Goal: Browse casually

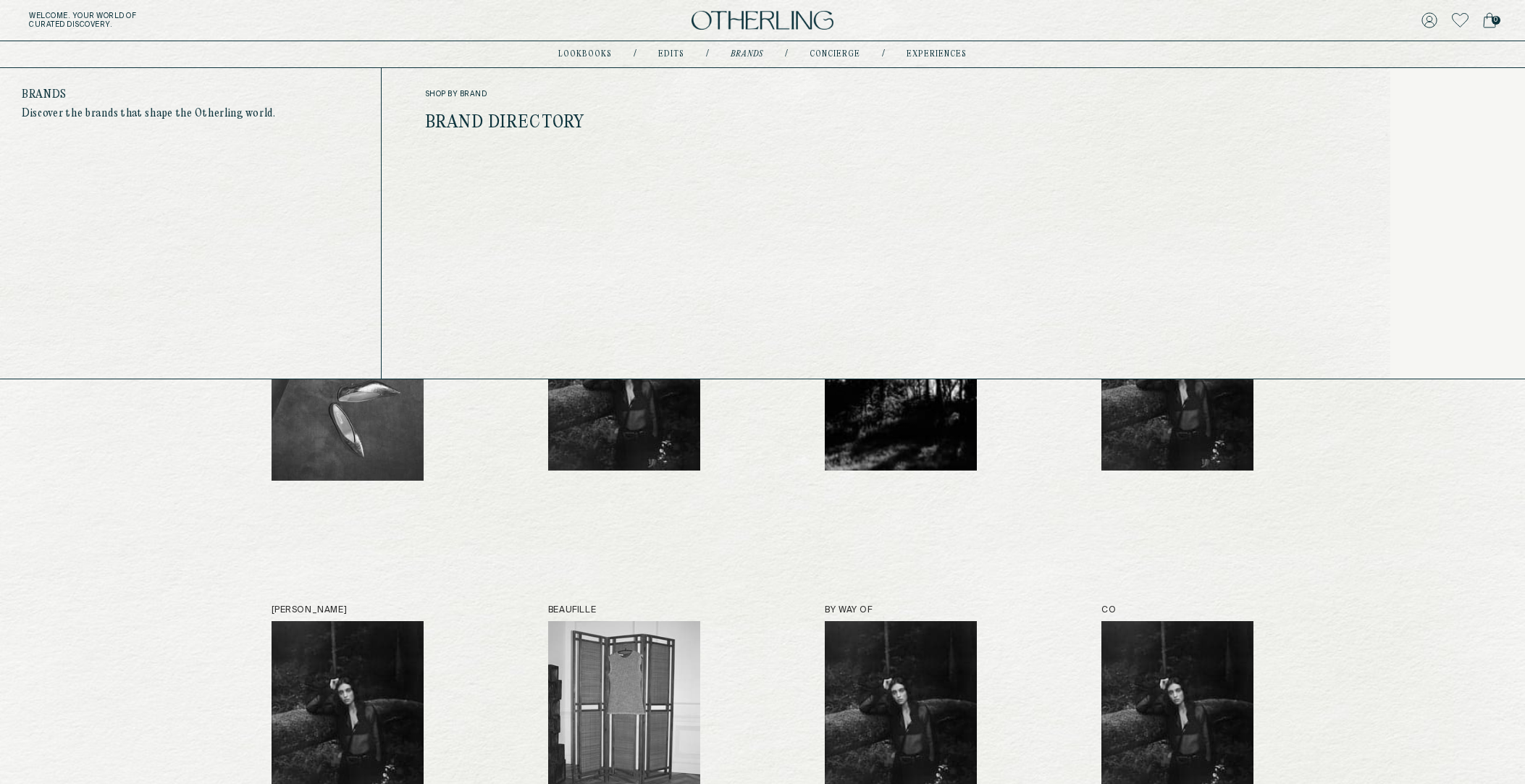
click at [488, 124] on link "Brand Directory" at bounding box center [505, 123] width 160 height 18
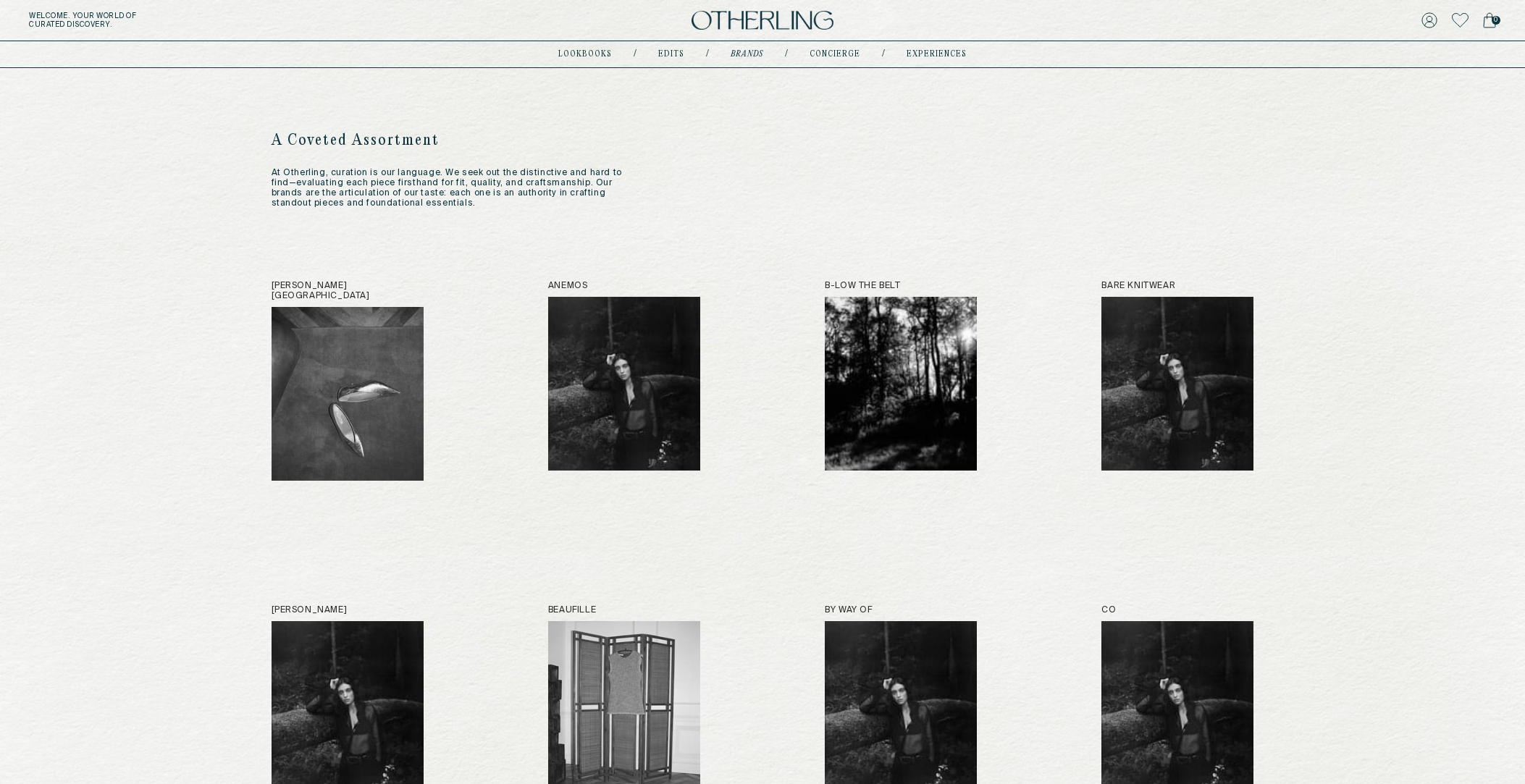
click at [734, 17] on img at bounding box center [762, 20] width 142 height 19
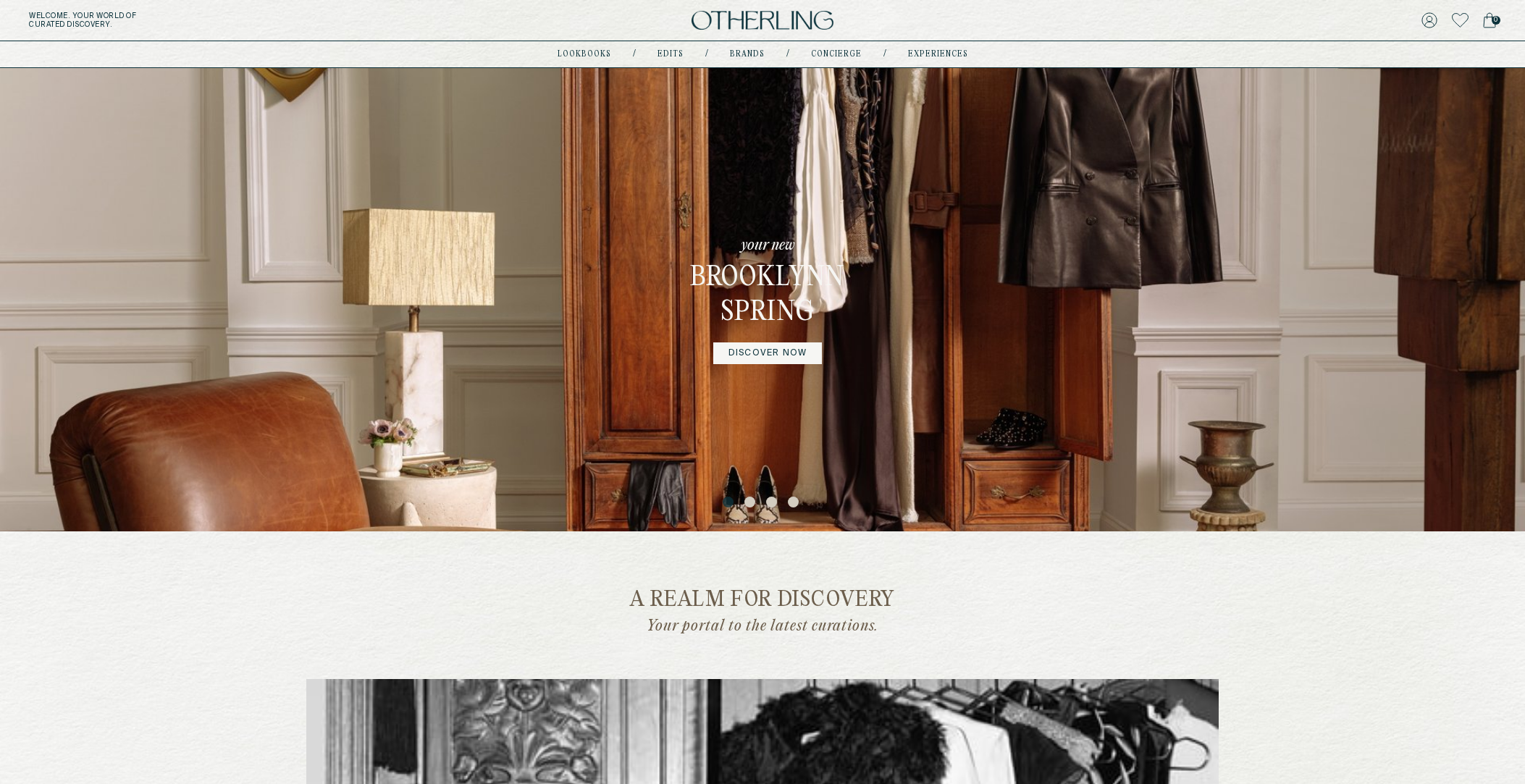
click at [777, 355] on link "DISCOVER NOW" at bounding box center [768, 353] width 109 height 22
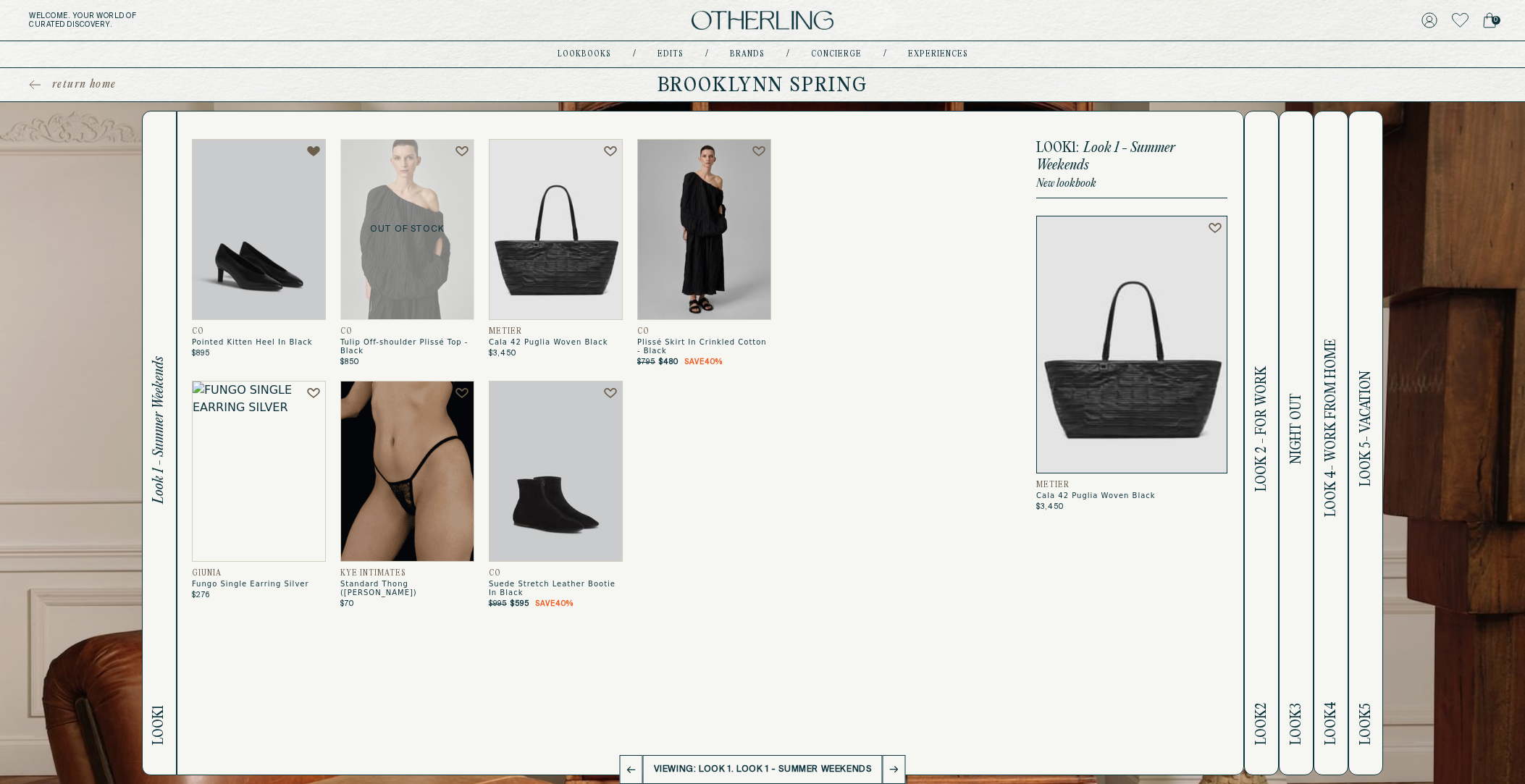
click at [743, 26] on img at bounding box center [762, 20] width 142 height 19
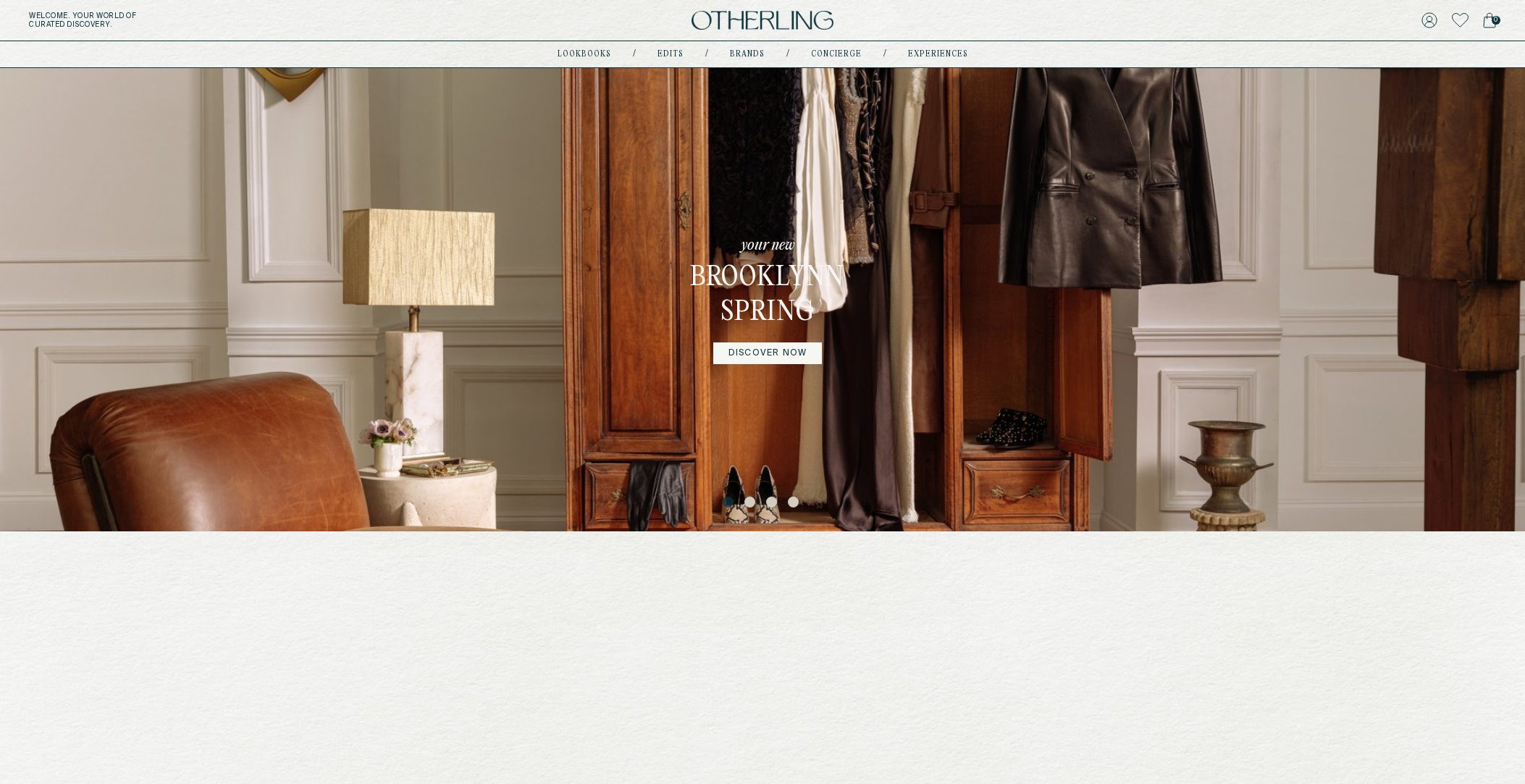
click at [946, 341] on div "your new Brooklynn Spring DISCOVER NOW" at bounding box center [762, 300] width 1525 height 464
click at [1126, 343] on div "your new Brooklynn Spring DISCOVER NOW" at bounding box center [762, 300] width 1525 height 464
click at [768, 502] on button "3" at bounding box center [773, 504] width 15 height 15
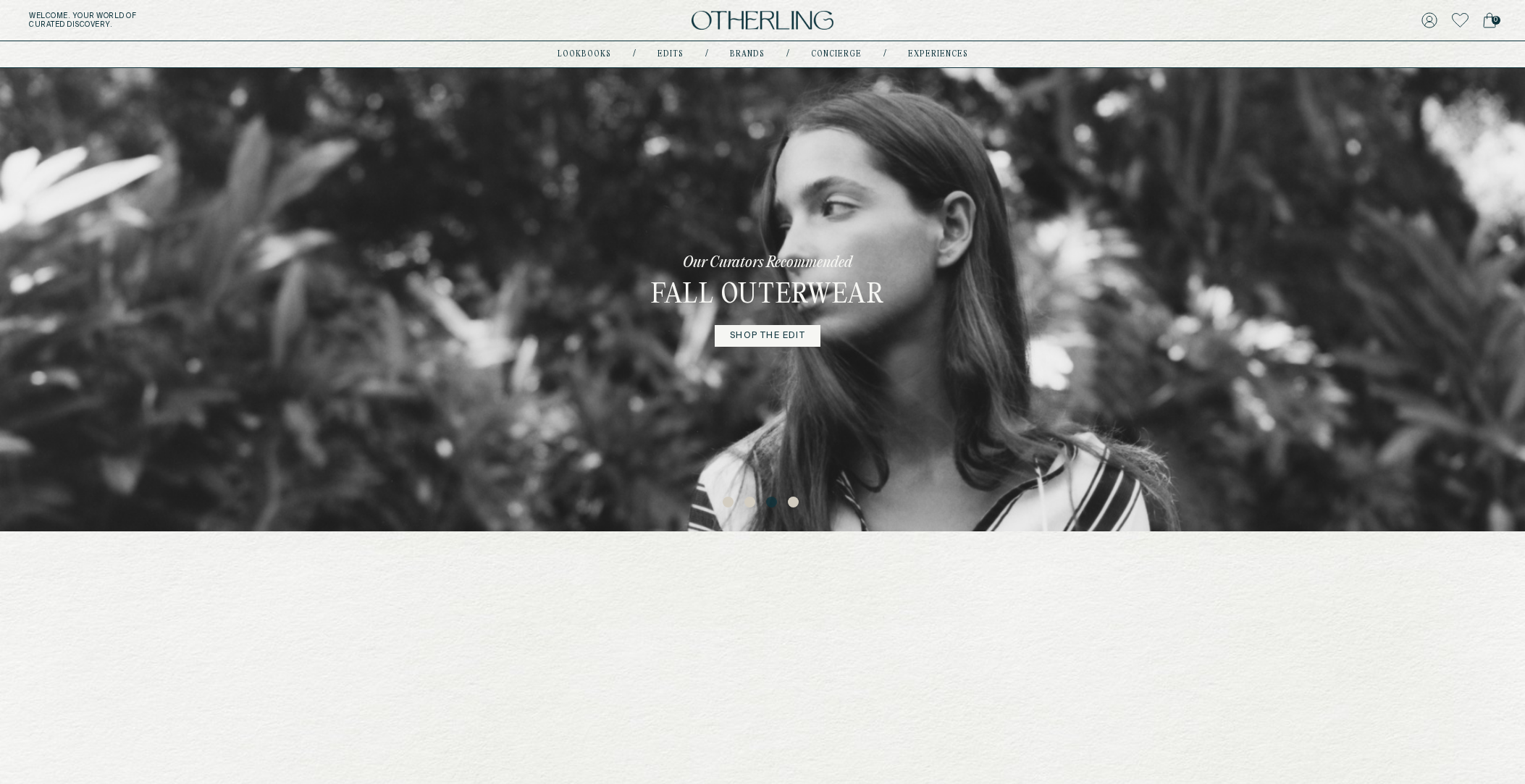
click at [771, 333] on link "shop the edit" at bounding box center [768, 336] width 106 height 22
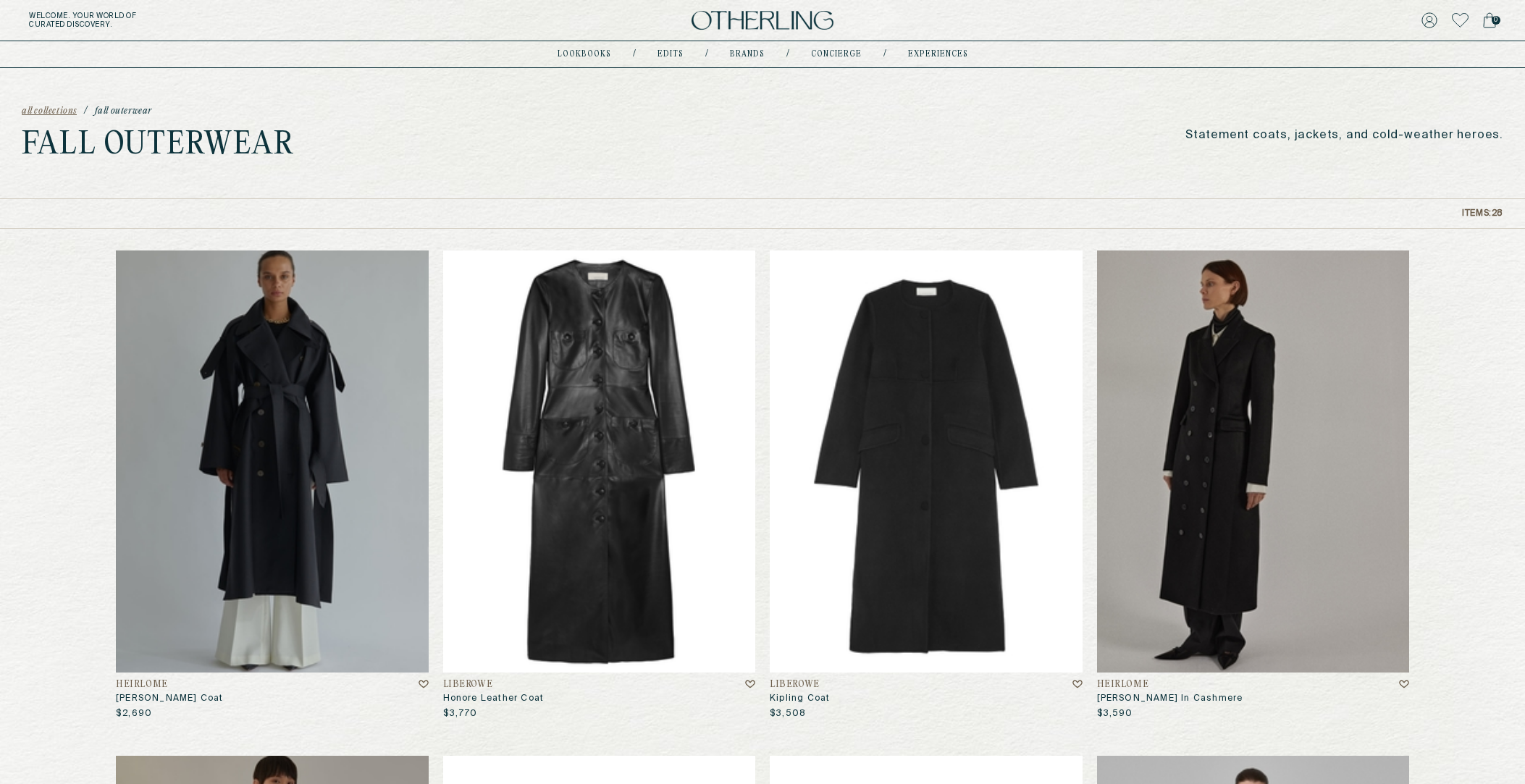
click at [748, 24] on img at bounding box center [762, 20] width 142 height 19
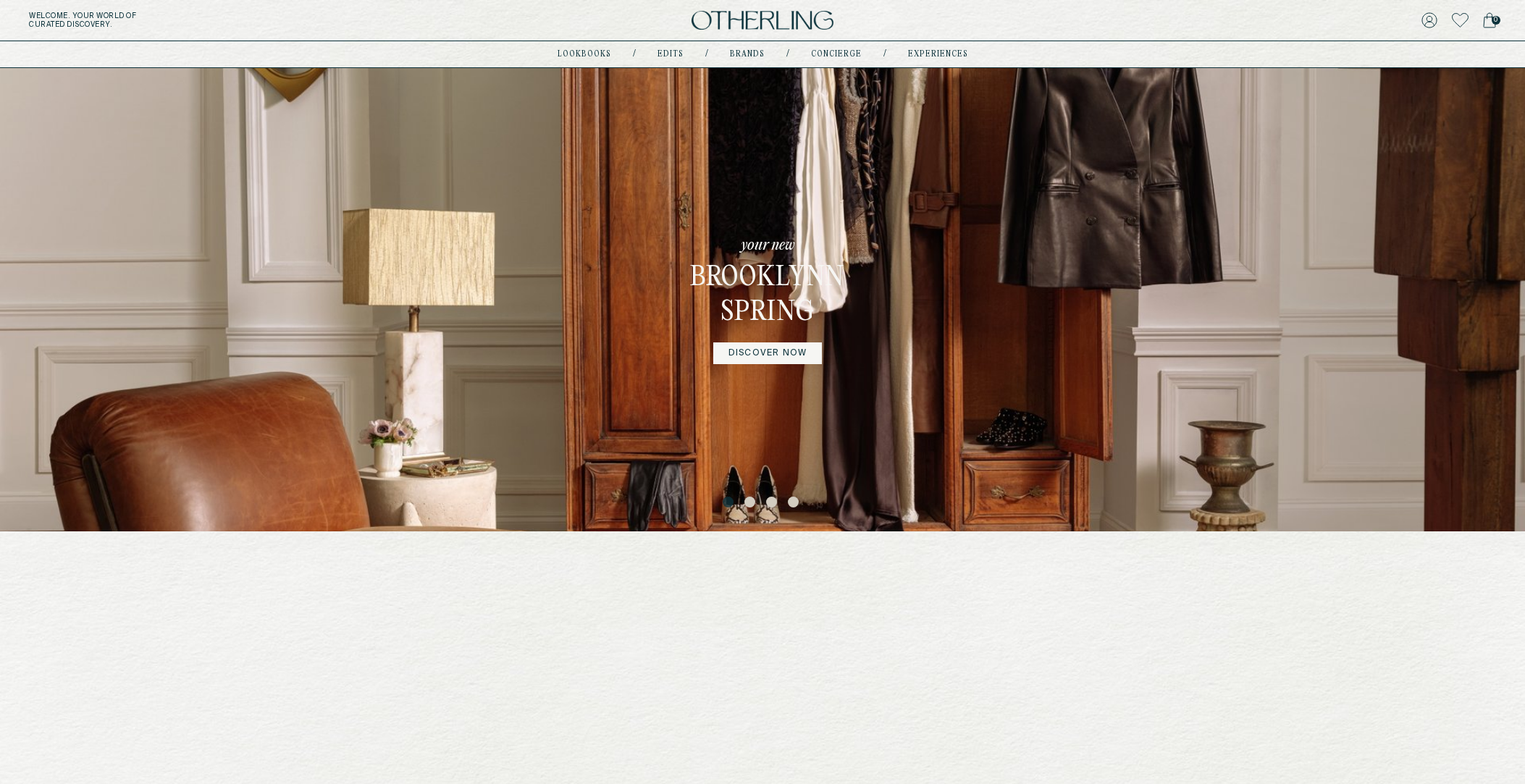
click at [794, 503] on button "4" at bounding box center [795, 504] width 15 height 15
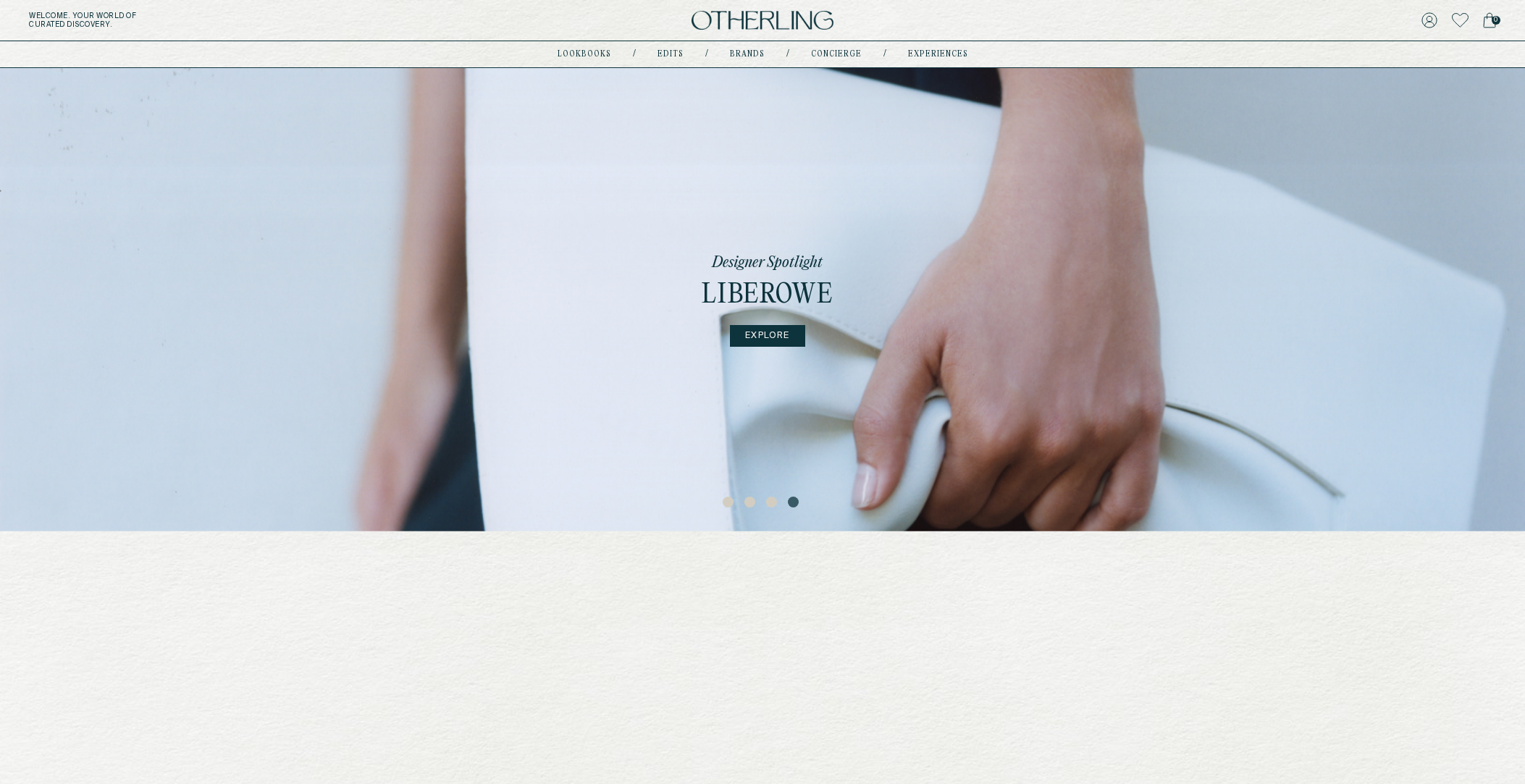
click at [780, 335] on link "EXPLORE" at bounding box center [767, 336] width 75 height 22
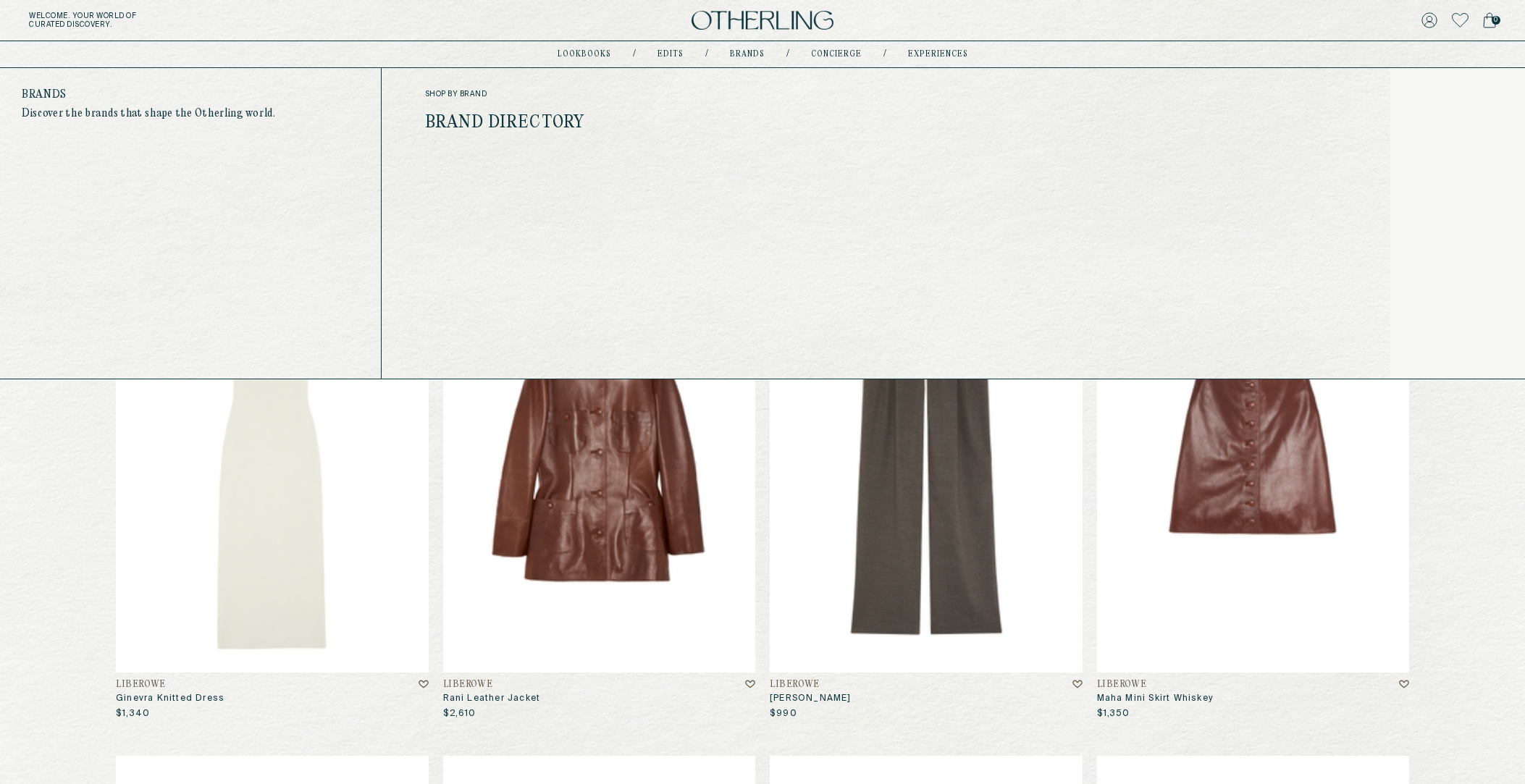
click at [536, 114] on link "Brand Directory" at bounding box center [505, 123] width 160 height 18
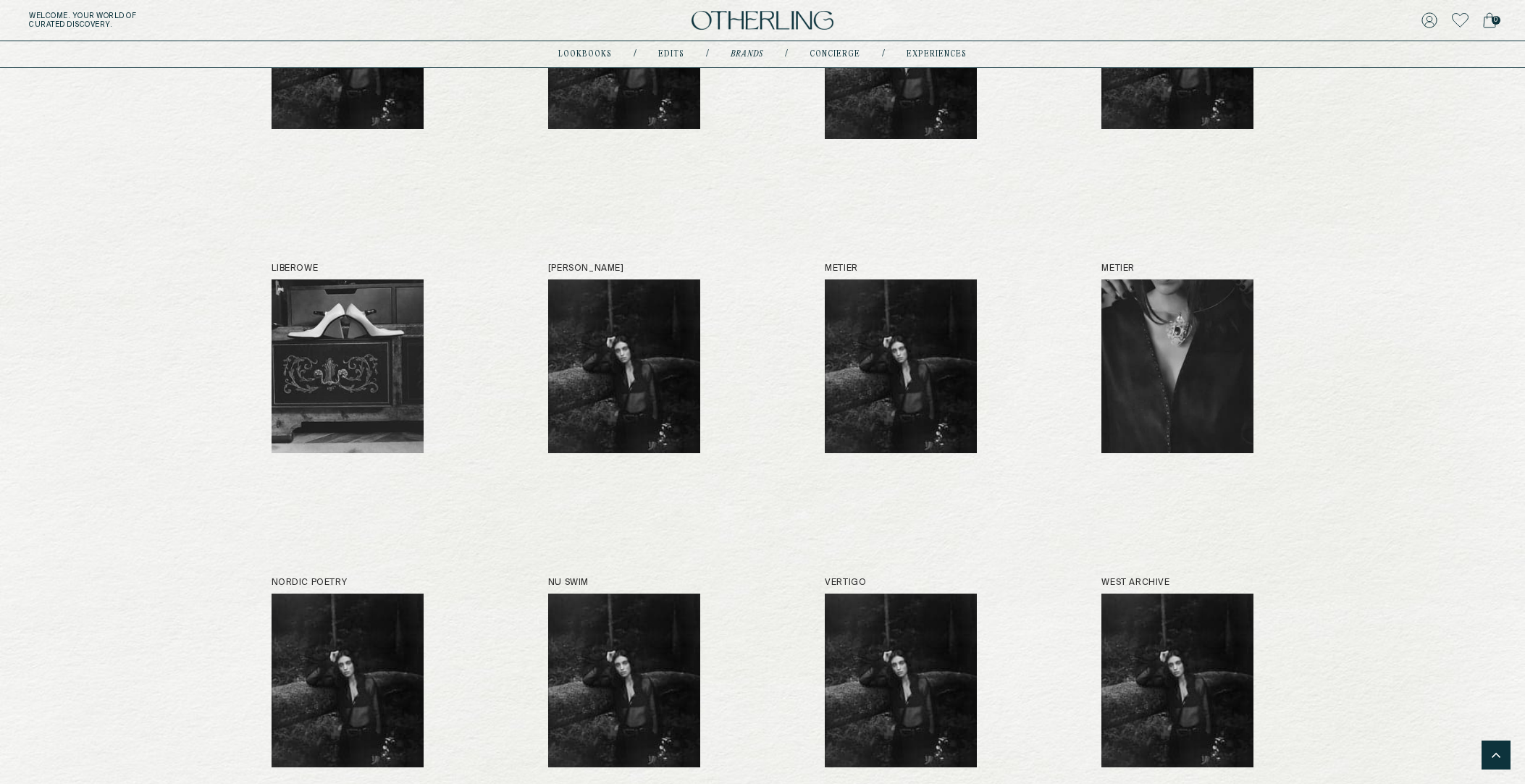
scroll to position [1255, 0]
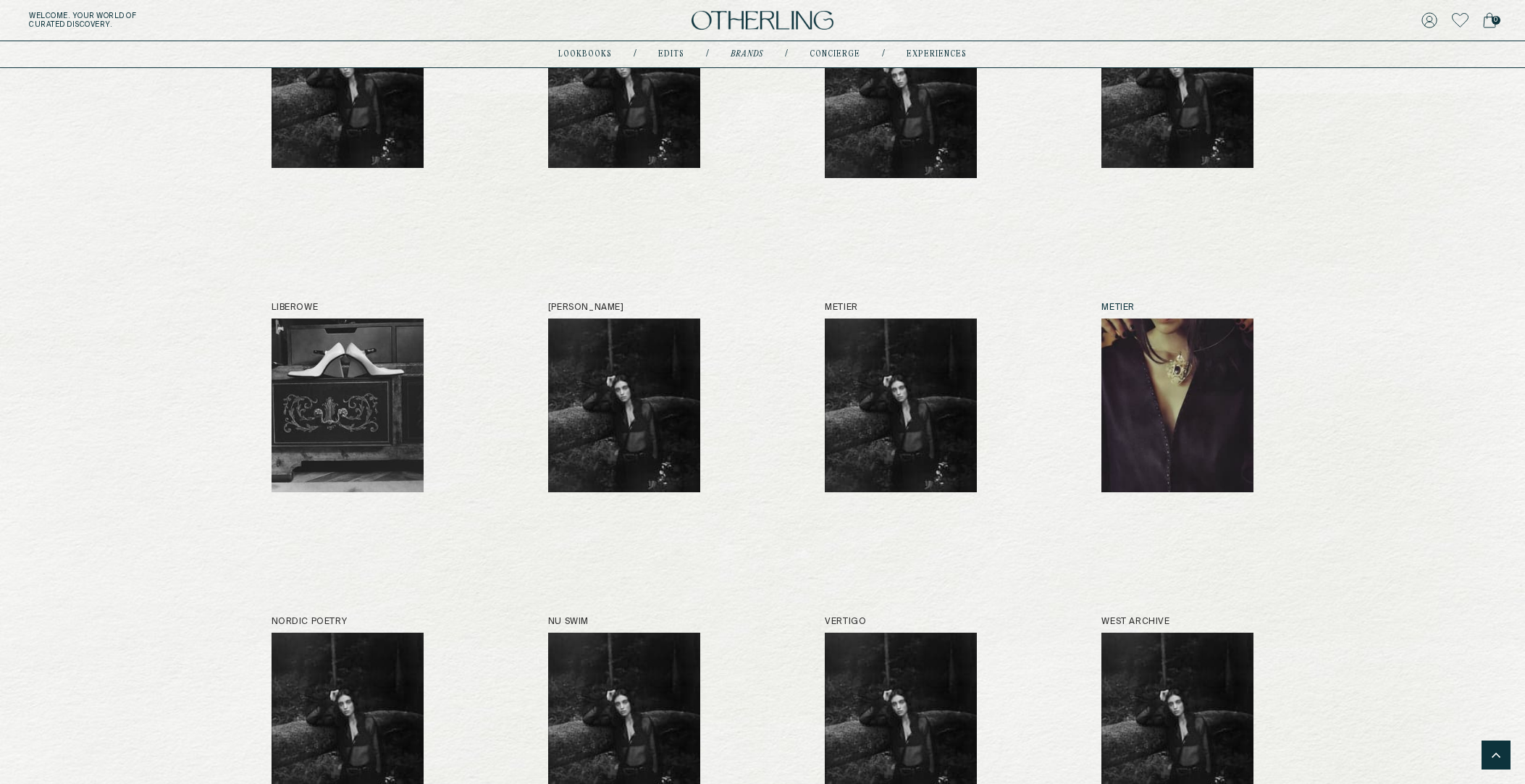
drag, startPoint x: 796, startPoint y: 279, endPoint x: 1131, endPoint y: 420, distance: 363.5
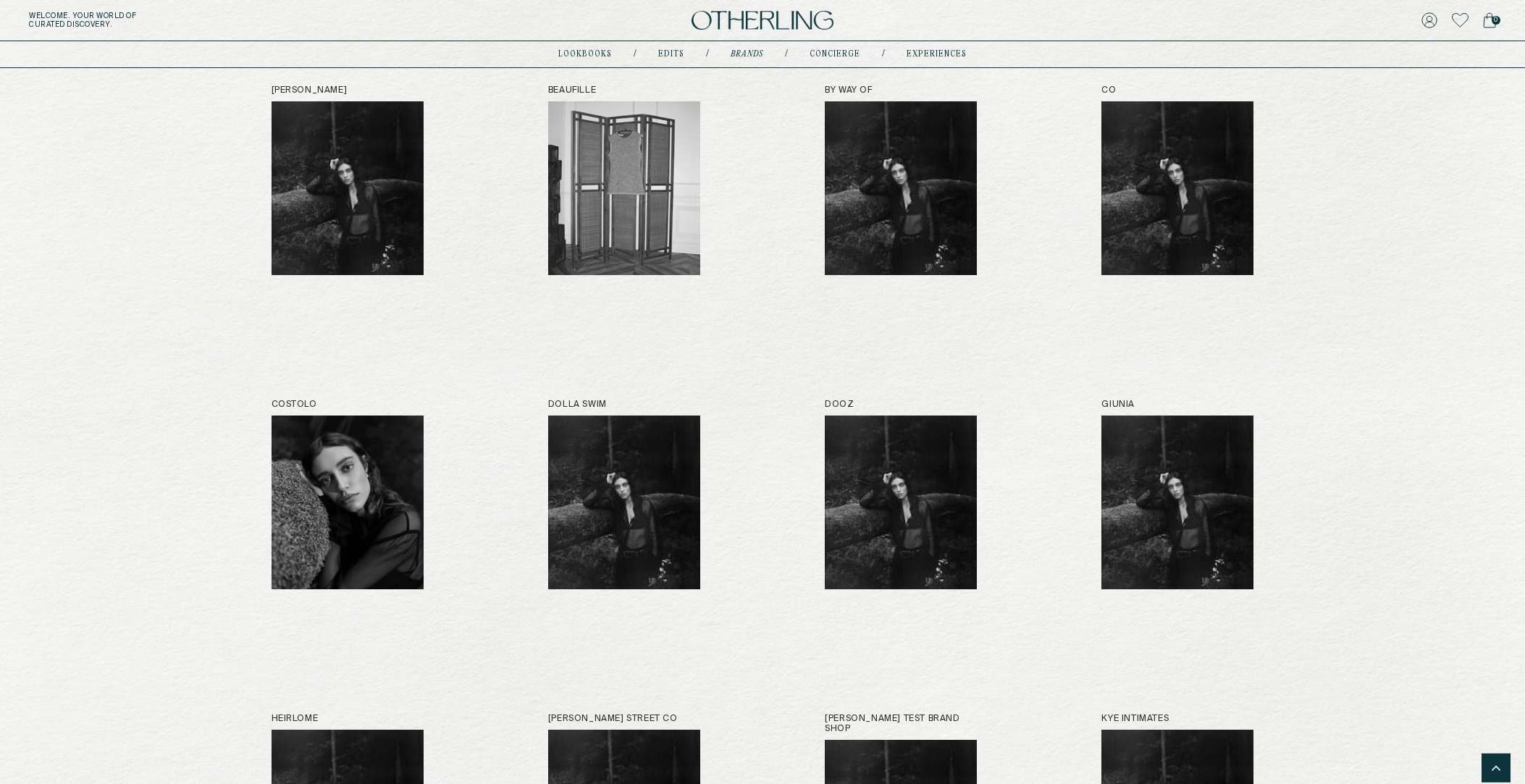
scroll to position [0, 0]
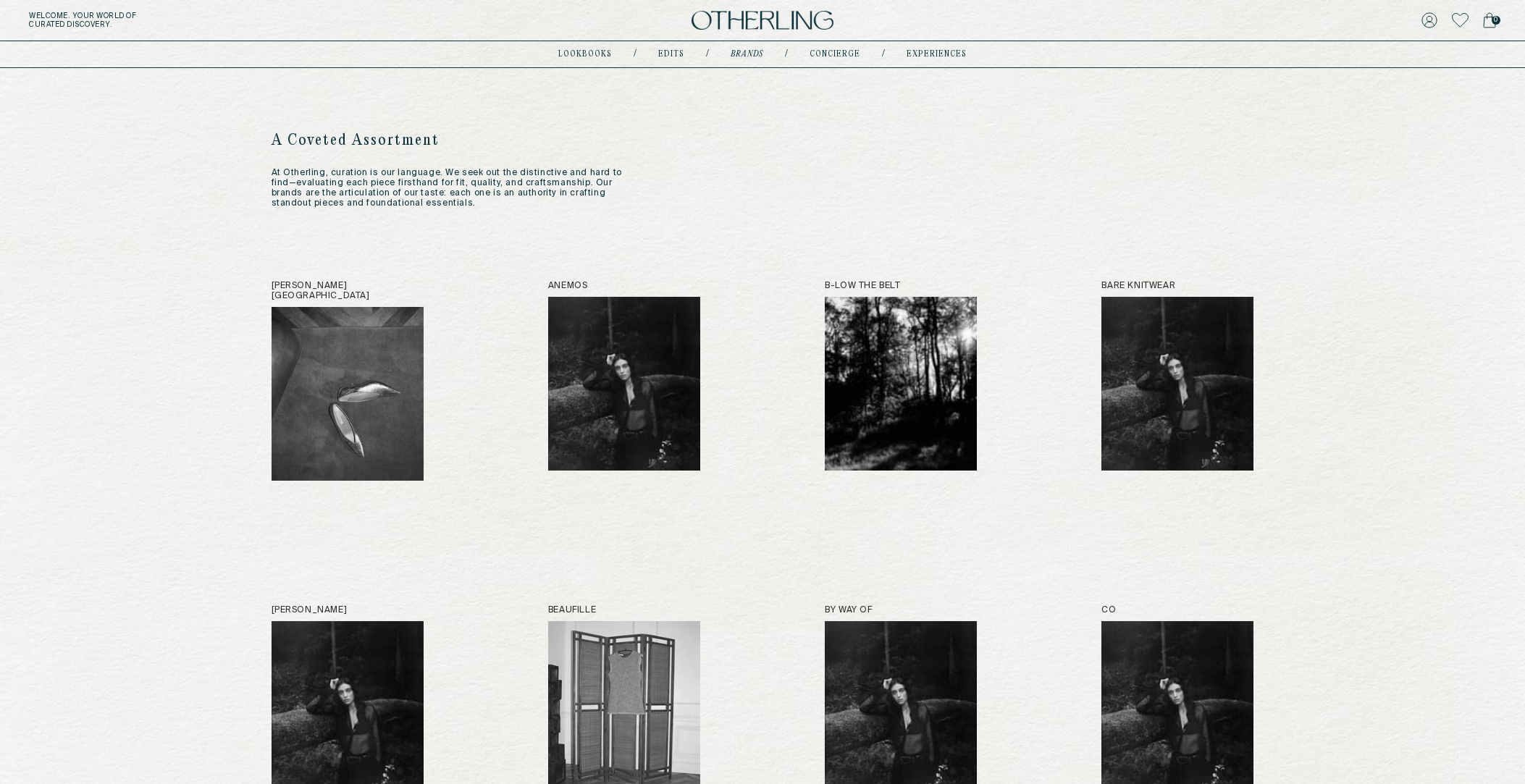
drag, startPoint x: 271, startPoint y: 178, endPoint x: 493, endPoint y: 181, distance: 222.0
click at [493, 181] on p "At Otherling, curation is our language. We seek out the distinctive and hard to…" at bounding box center [452, 189] width 362 height 40
click at [735, 25] on img at bounding box center [762, 20] width 142 height 19
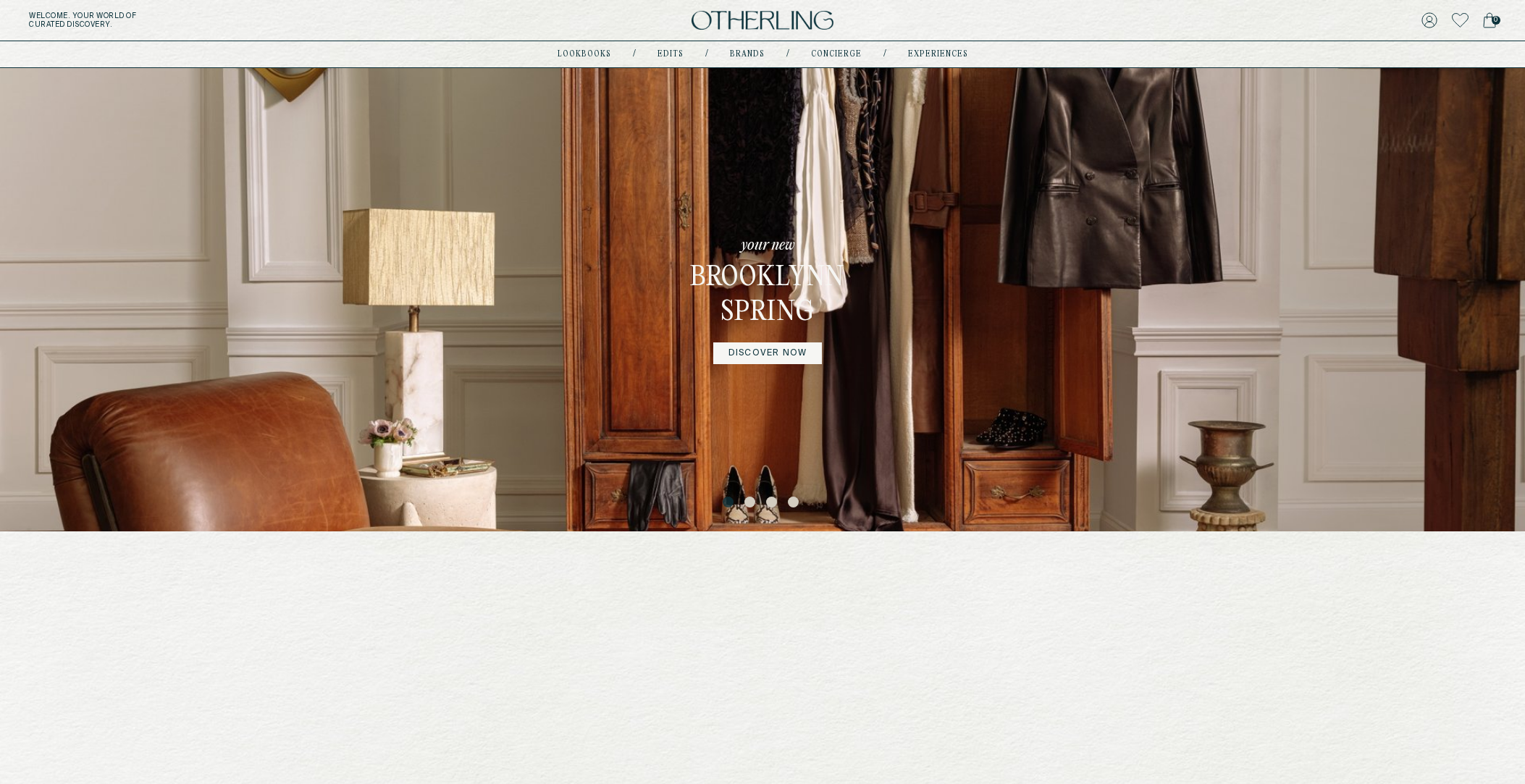
click at [771, 502] on button "3" at bounding box center [773, 504] width 15 height 15
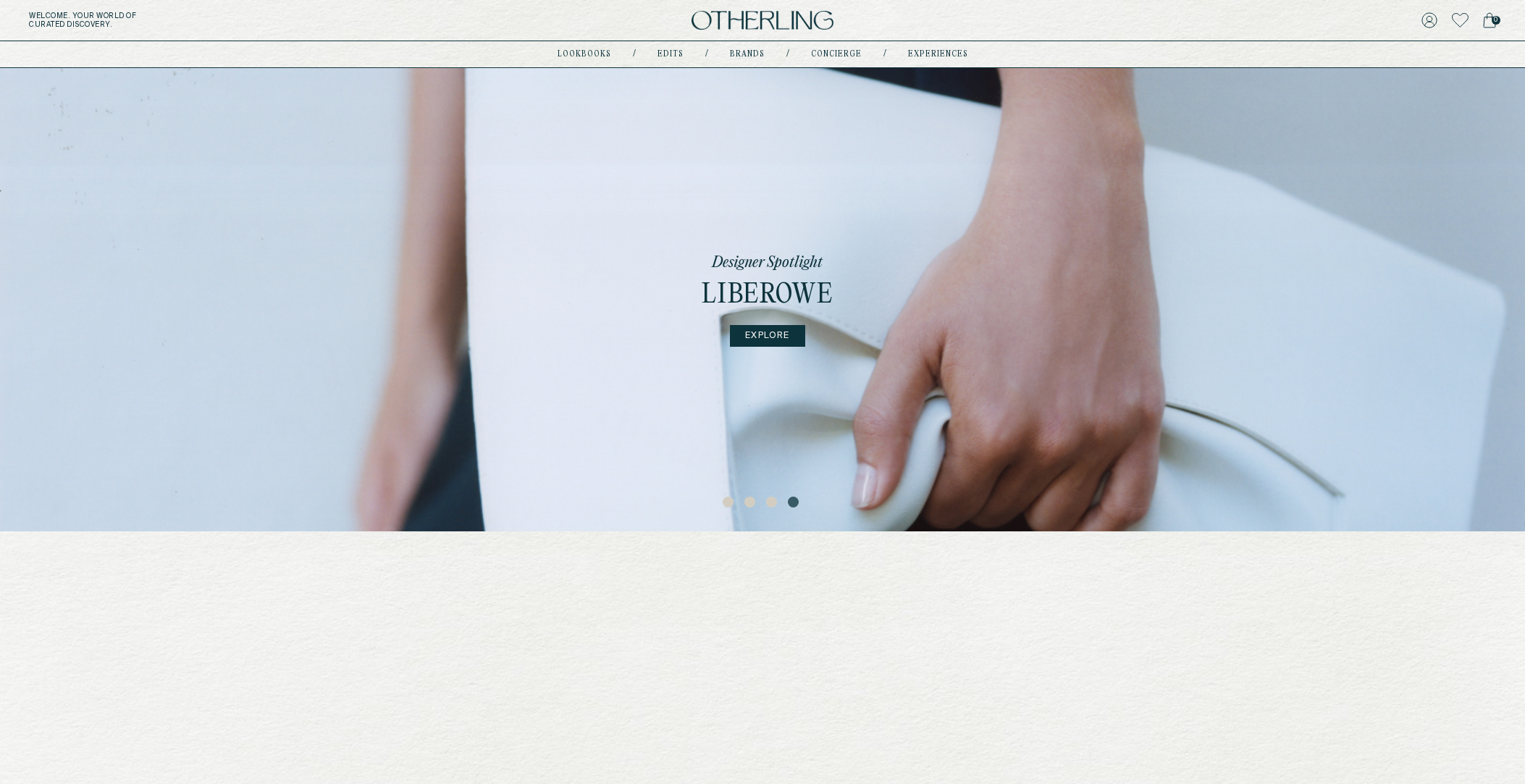
click at [793, 505] on button "4" at bounding box center [795, 504] width 15 height 15
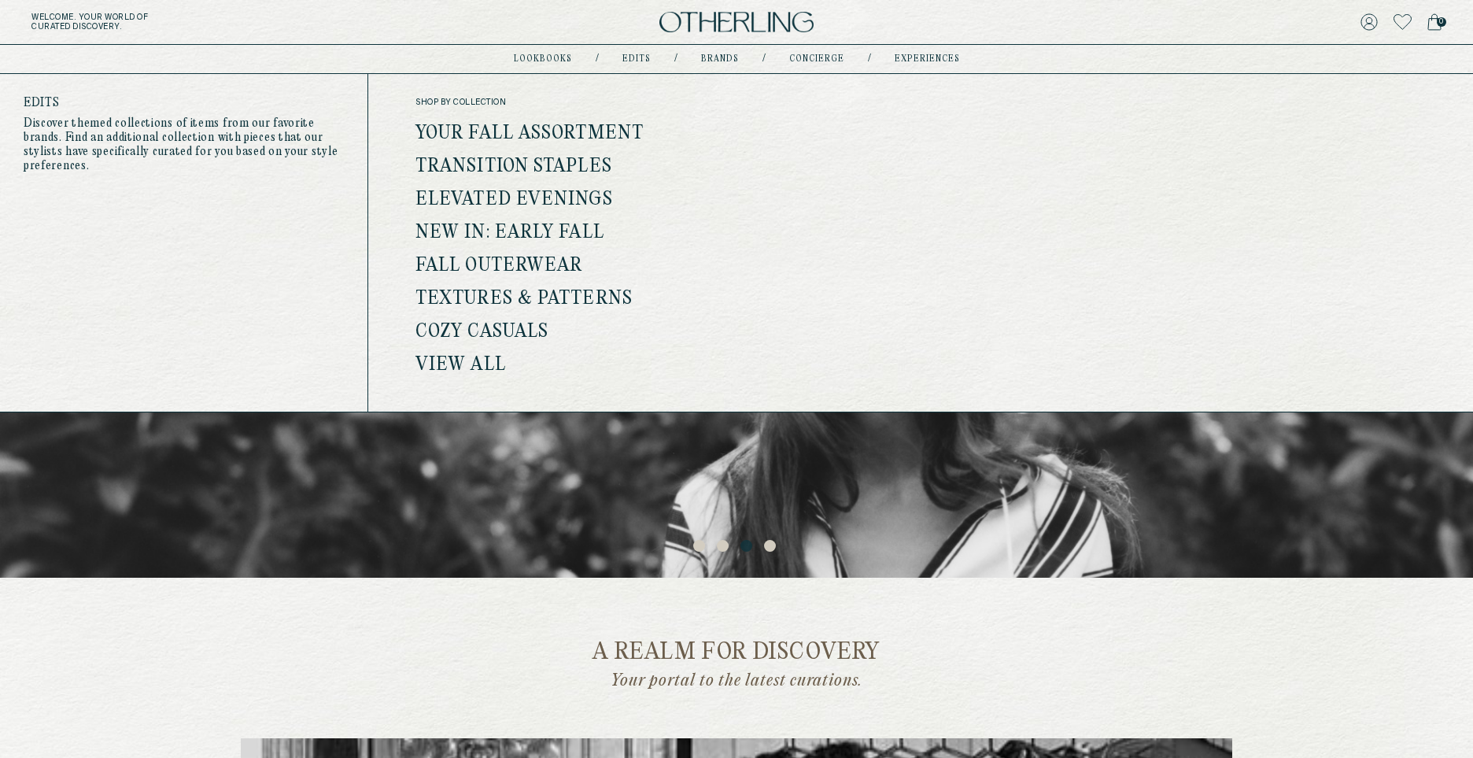
click at [434, 364] on link "View all" at bounding box center [460, 365] width 90 height 20
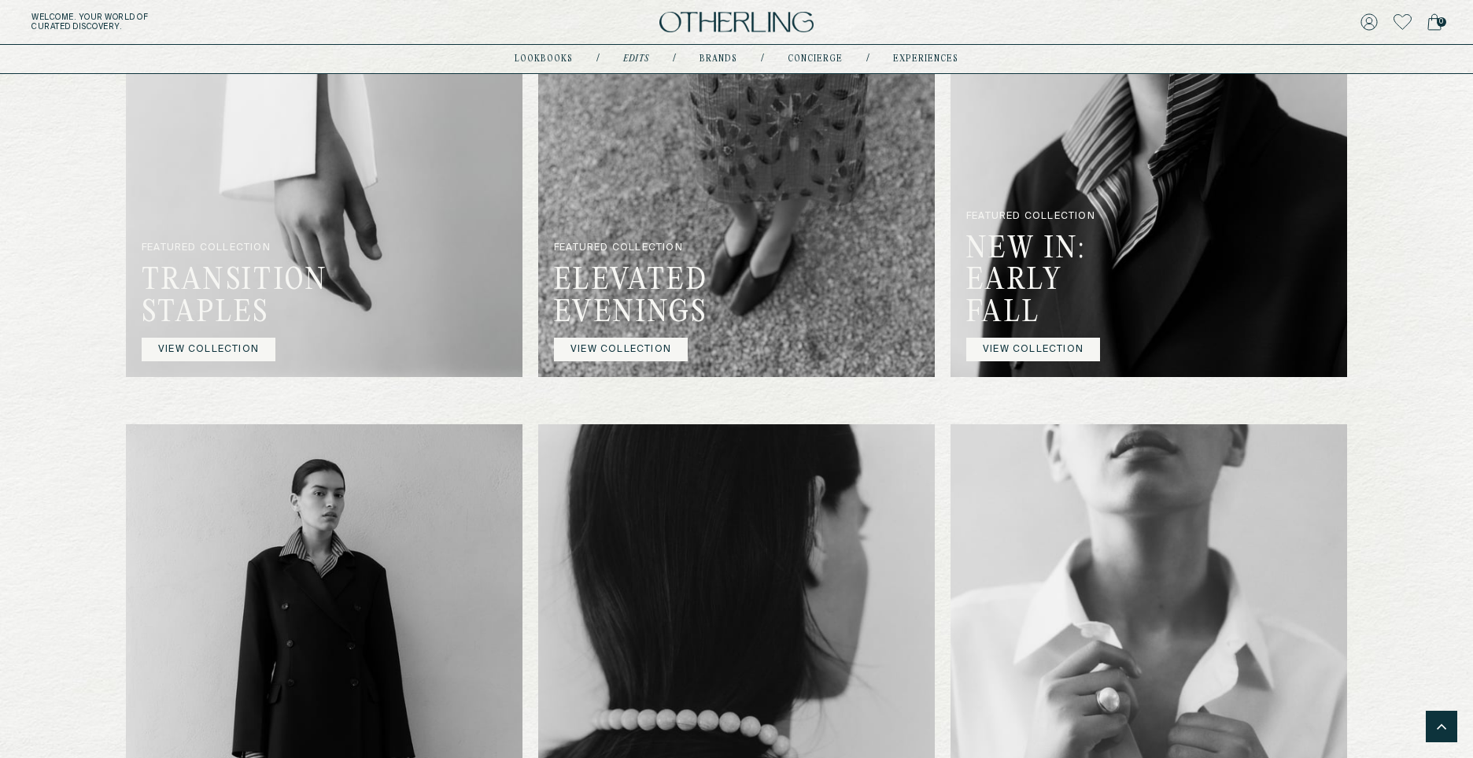
scroll to position [1502, 0]
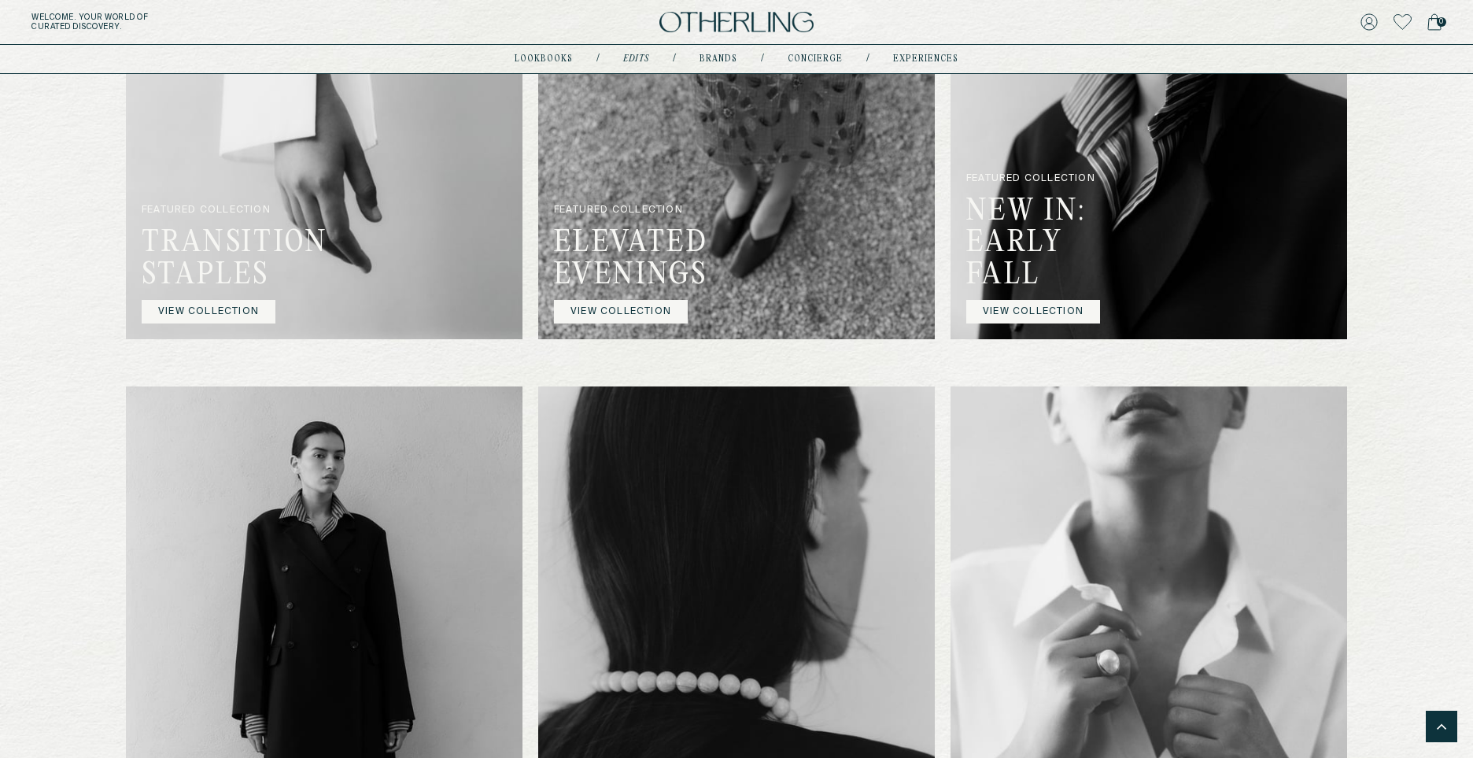
click at [217, 317] on link "VIEW COLLECTION" at bounding box center [209, 312] width 134 height 24
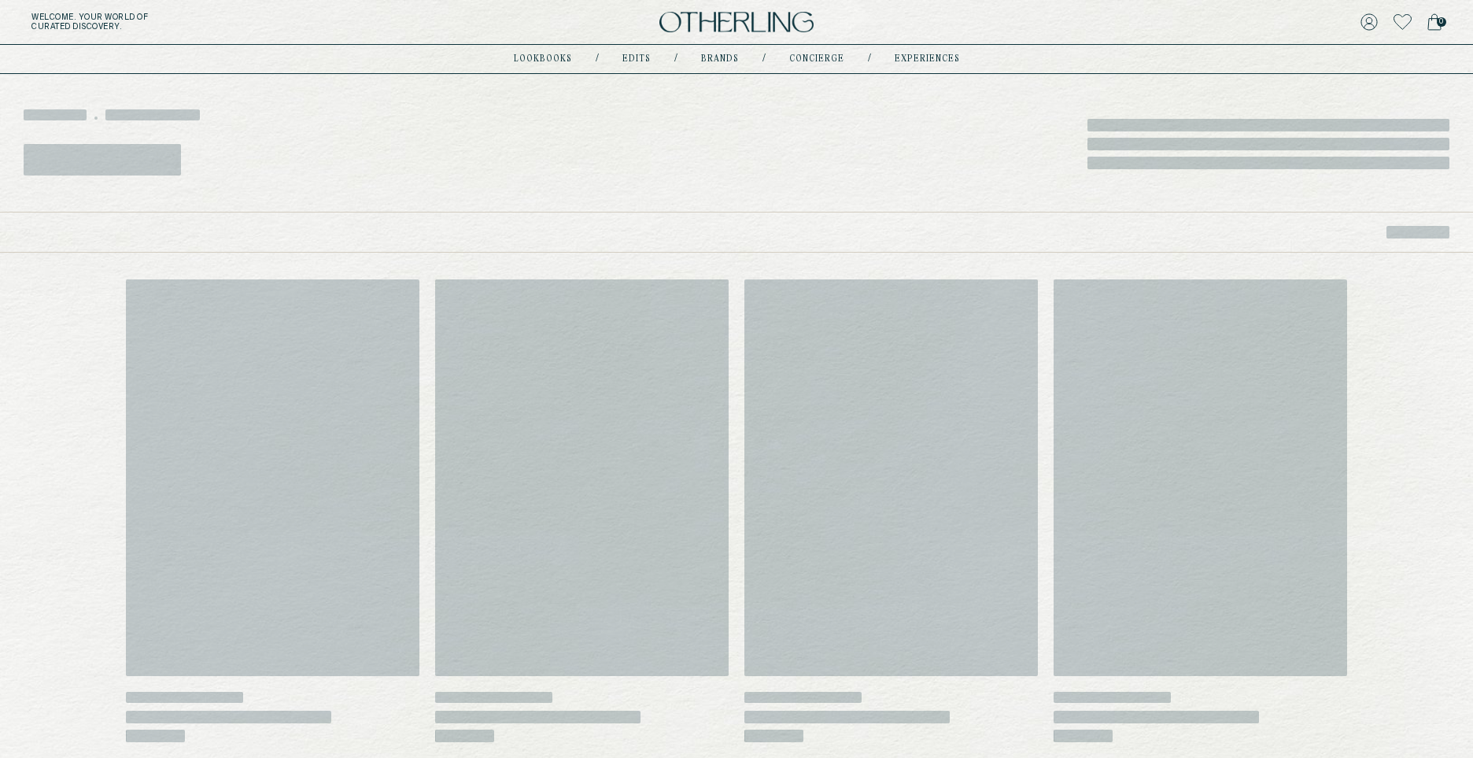
scroll to position [171, 0]
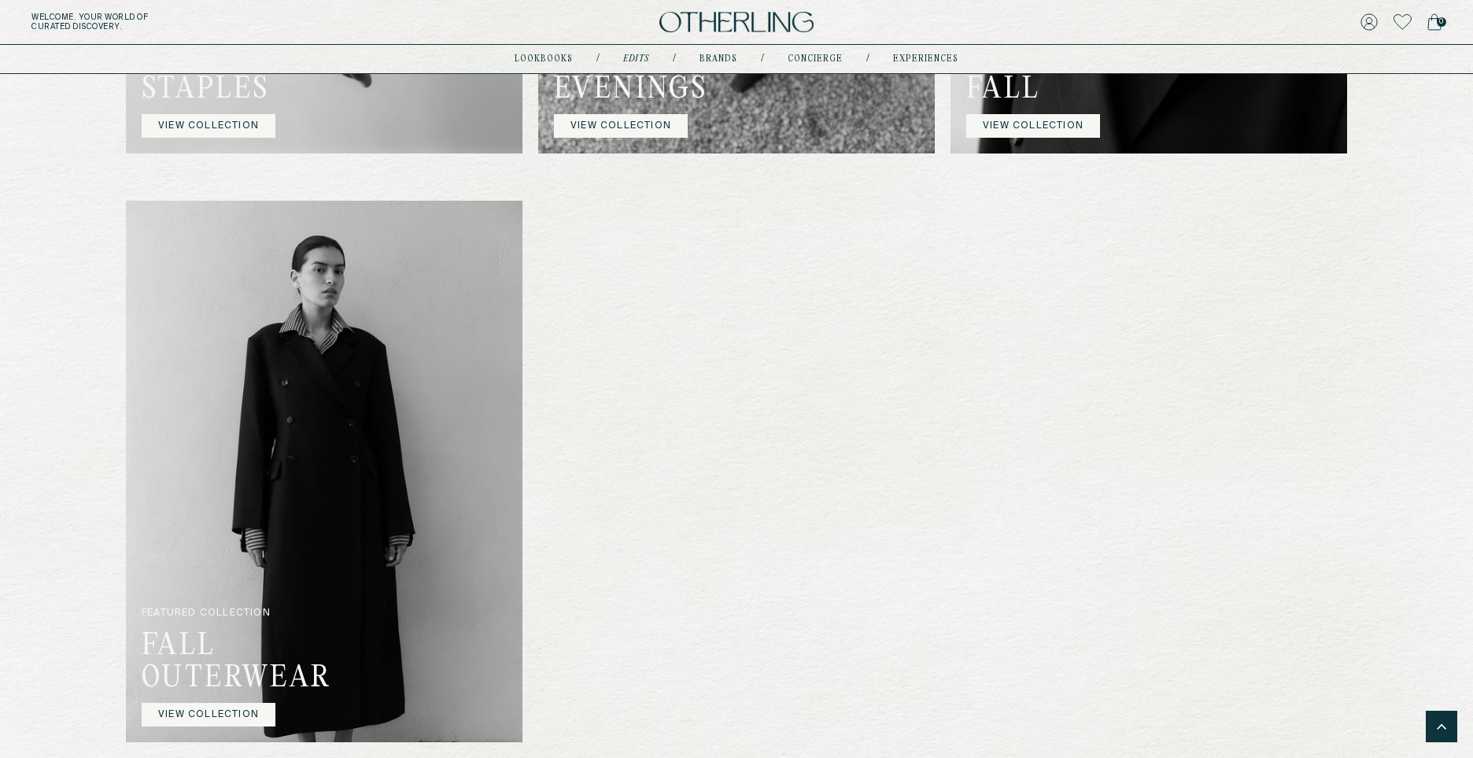
scroll to position [1864, 0]
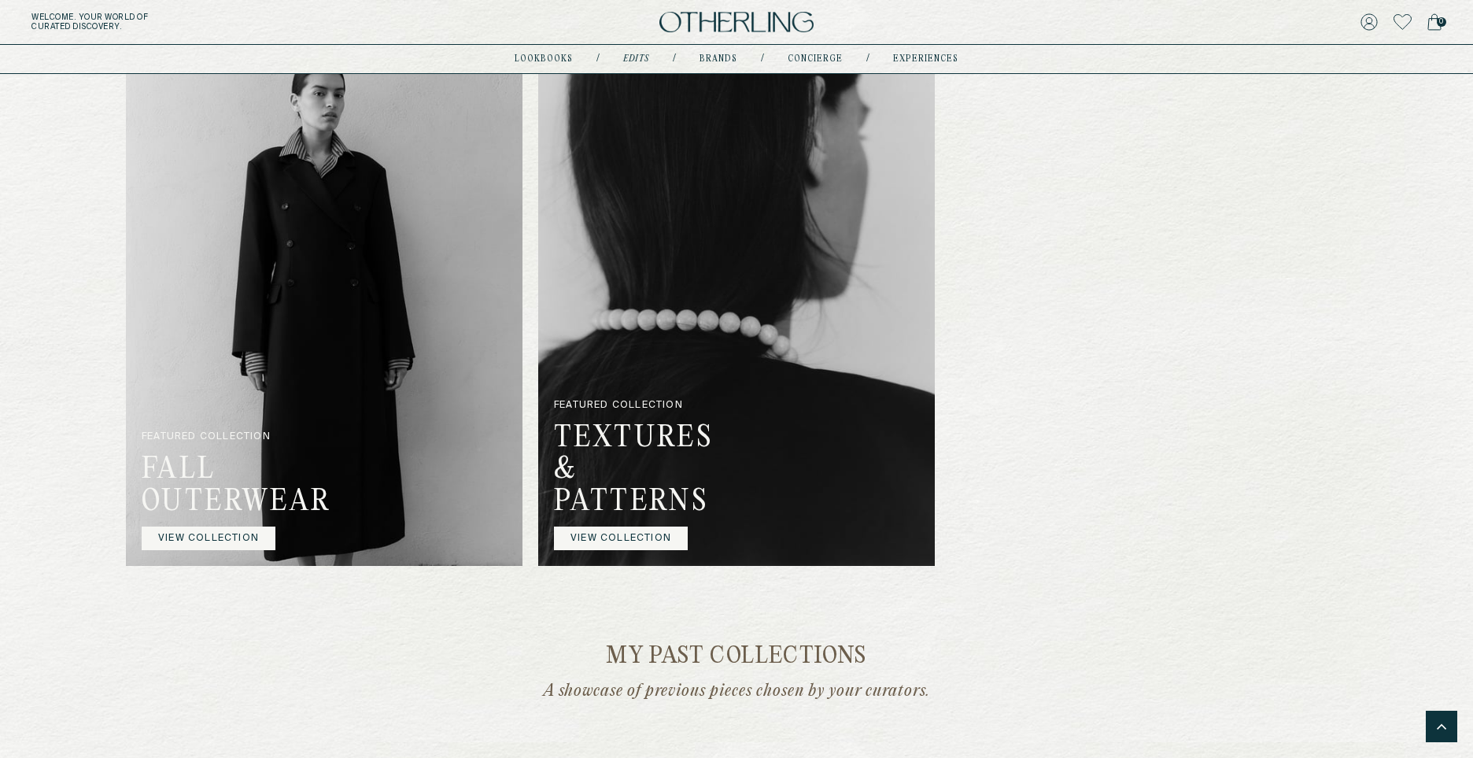
click at [299, 437] on p "FEATURED COLLECTION" at bounding box center [225, 442] width 167 height 23
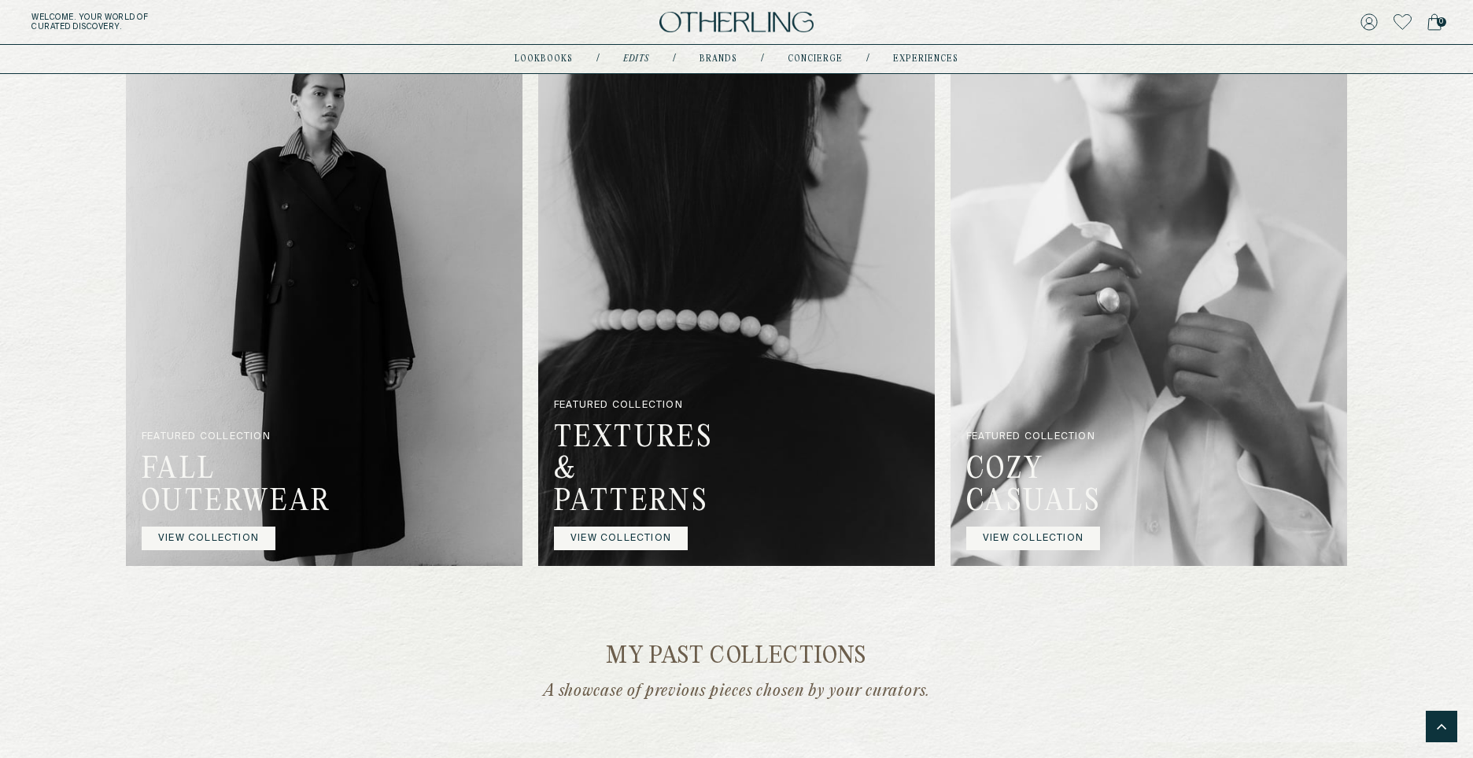
click at [238, 531] on link "VIEW COLLECTION" at bounding box center [209, 538] width 134 height 24
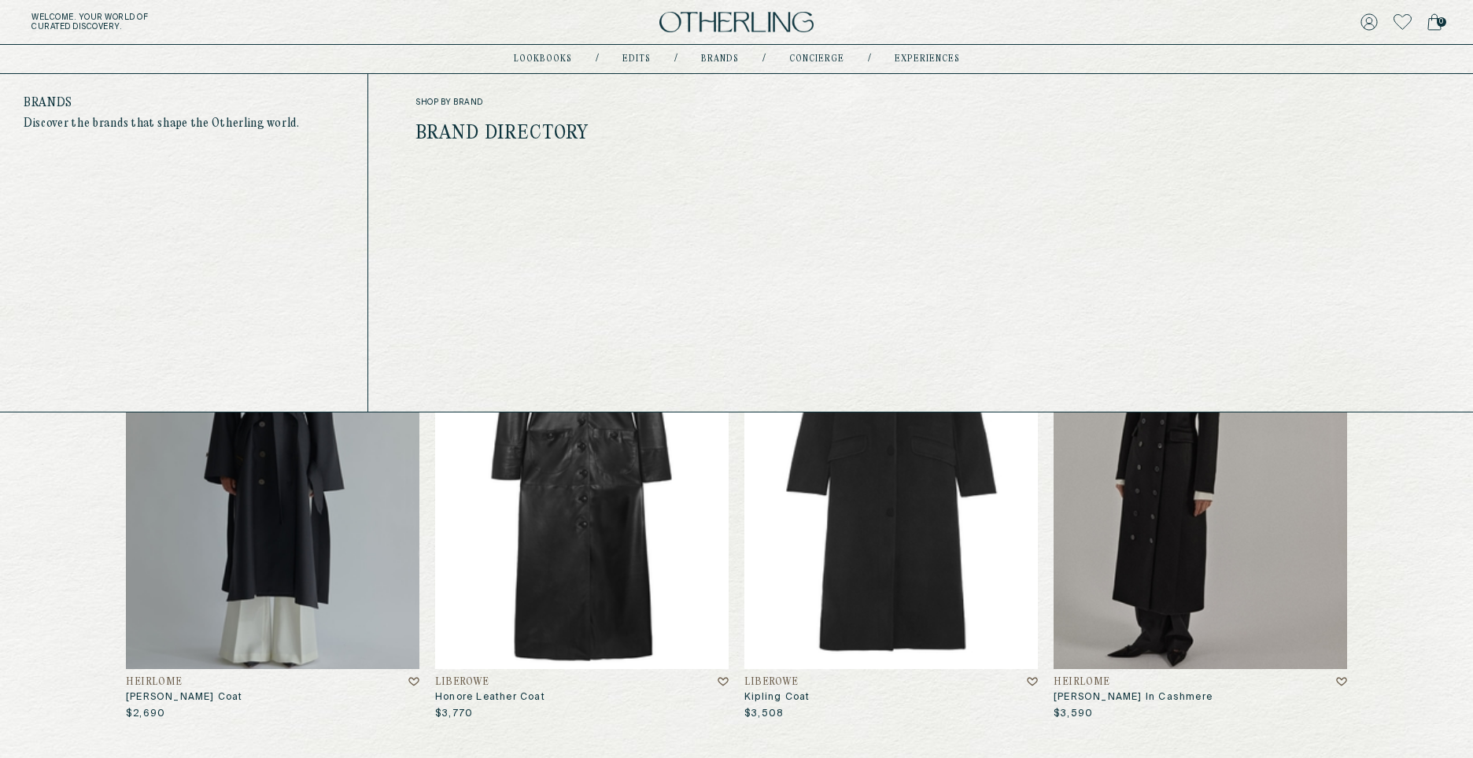
click at [519, 135] on link "Brand Directory" at bounding box center [502, 134] width 174 height 20
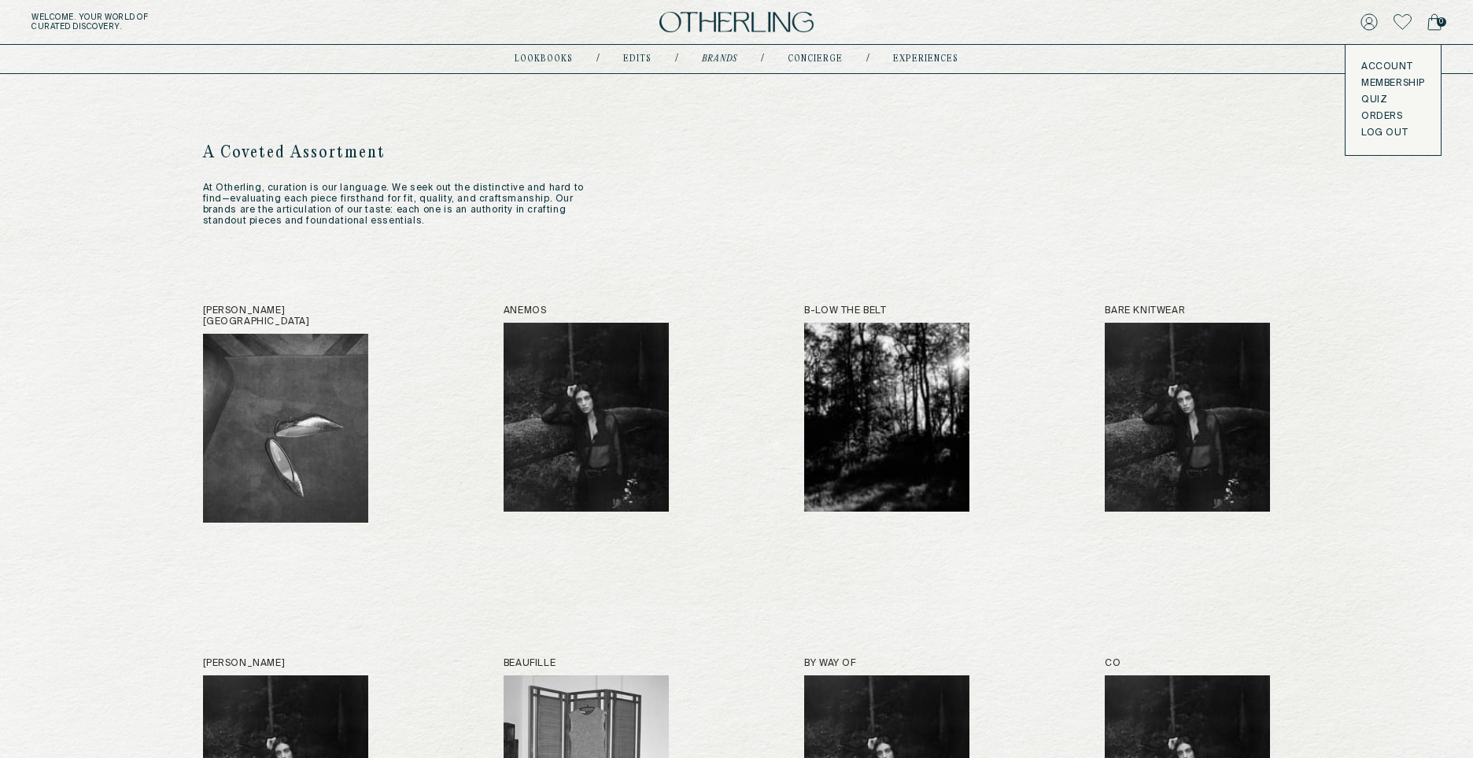
click at [1392, 63] on link "Account" at bounding box center [1393, 67] width 64 height 13
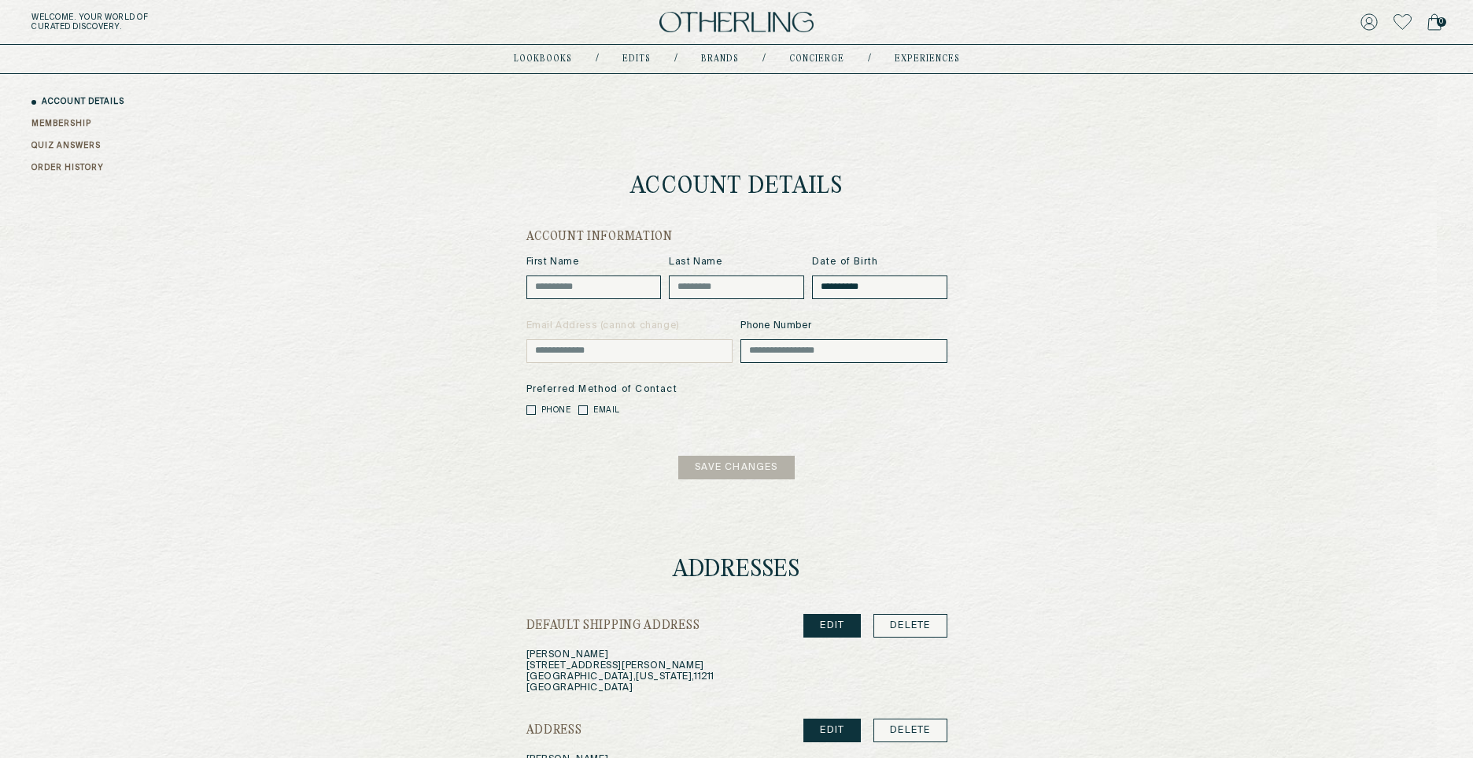
click at [735, 30] on img at bounding box center [736, 22] width 154 height 21
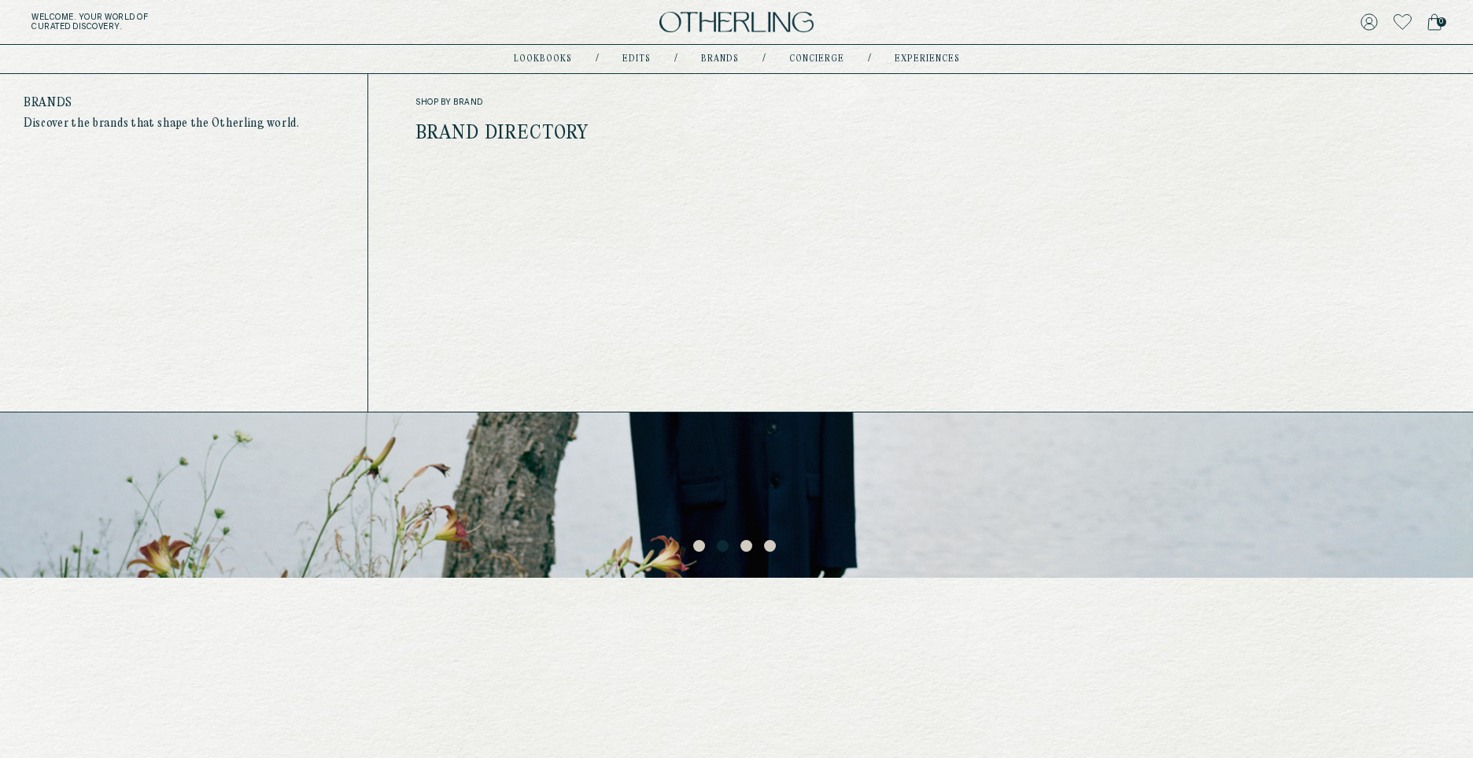
click at [542, 126] on link "Brand Directory" at bounding box center [502, 134] width 174 height 20
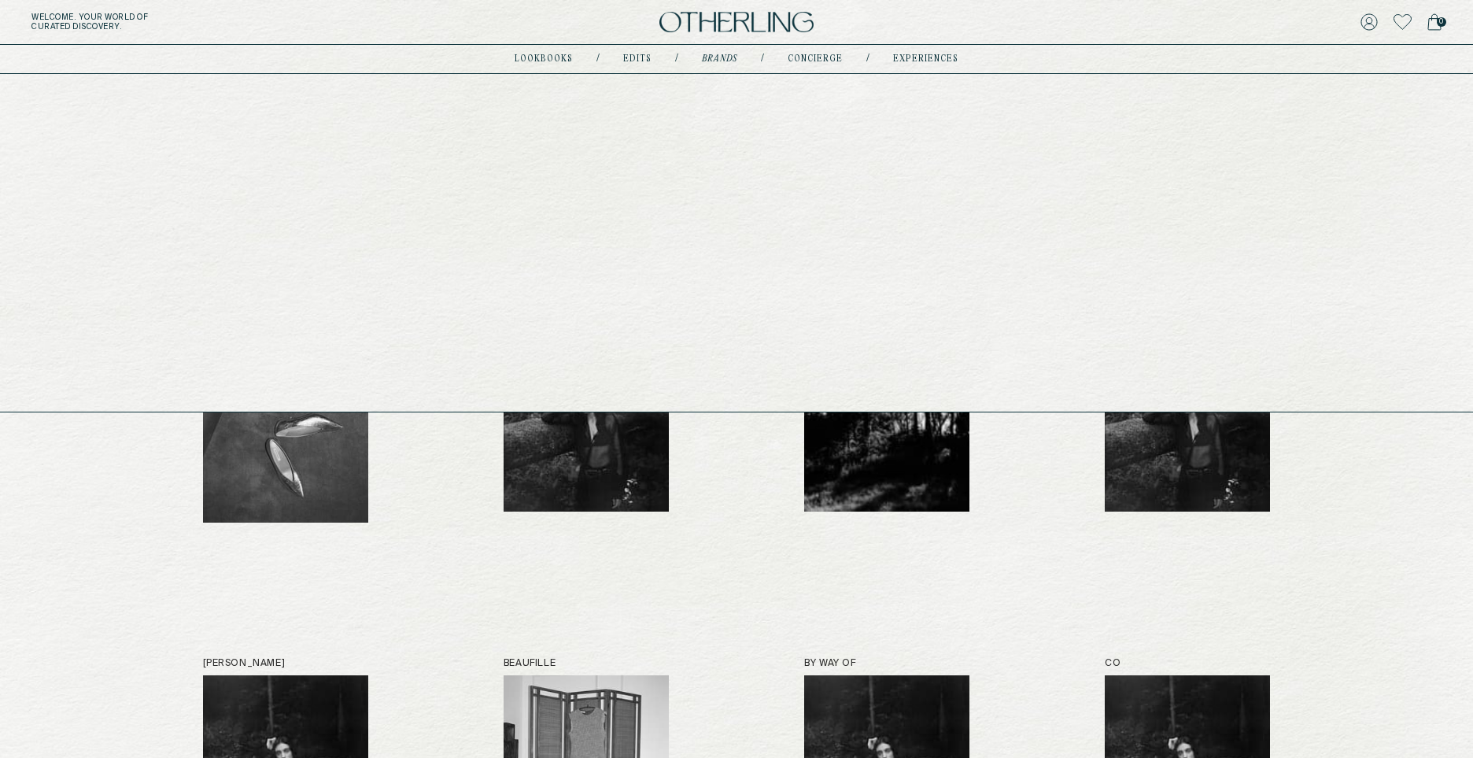
click at [563, 58] on link "lookbooks" at bounding box center [544, 59] width 58 height 8
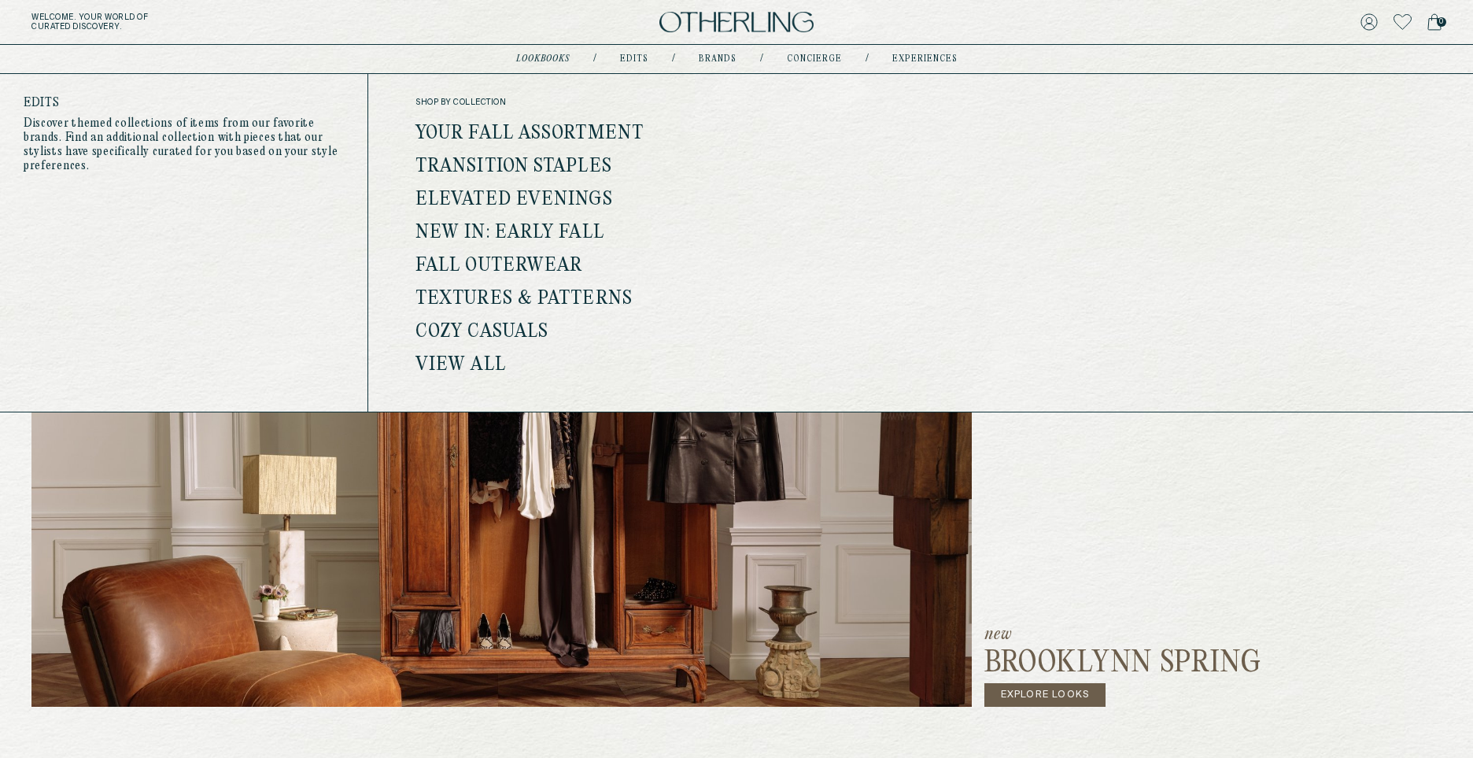
click at [472, 366] on link "View all" at bounding box center [460, 365] width 90 height 20
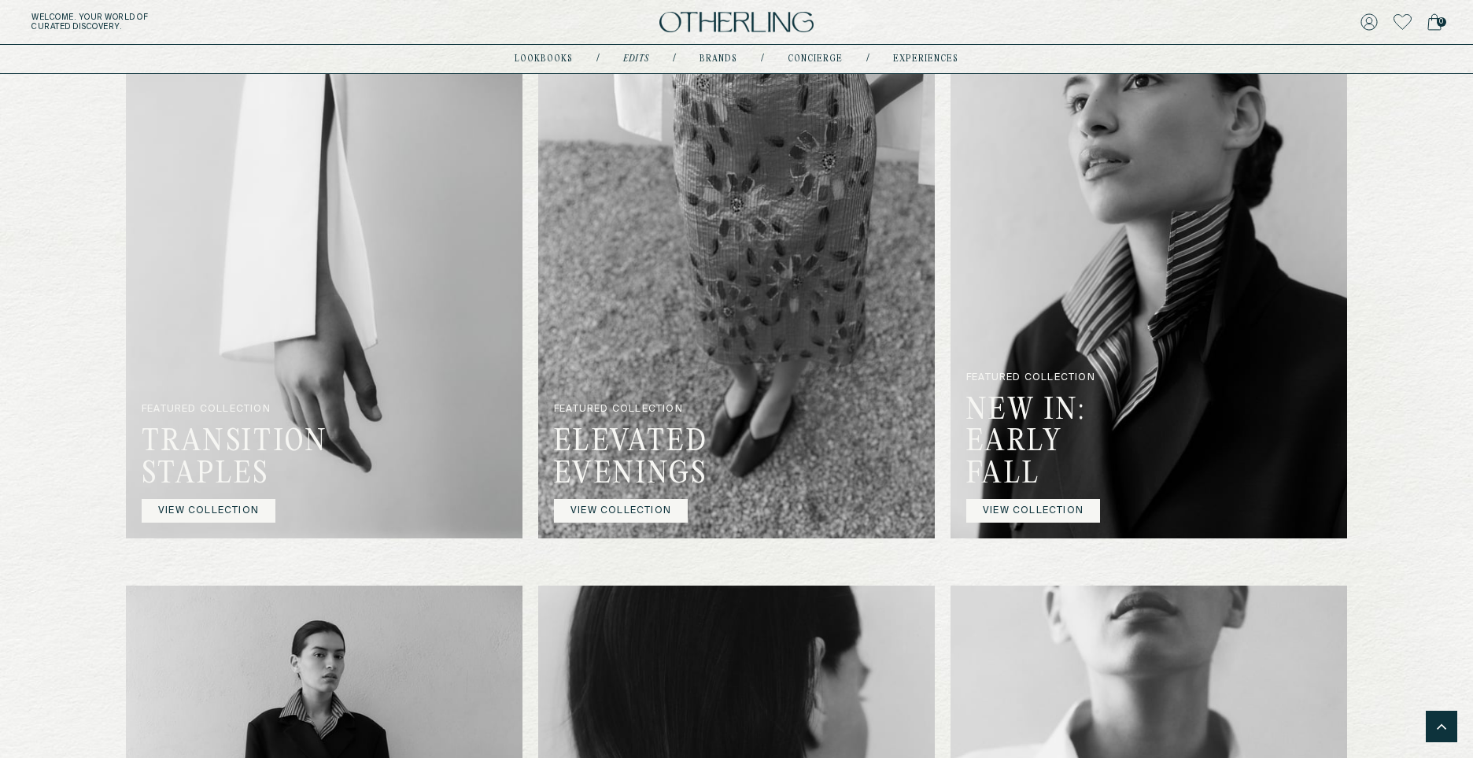
scroll to position [1309, 0]
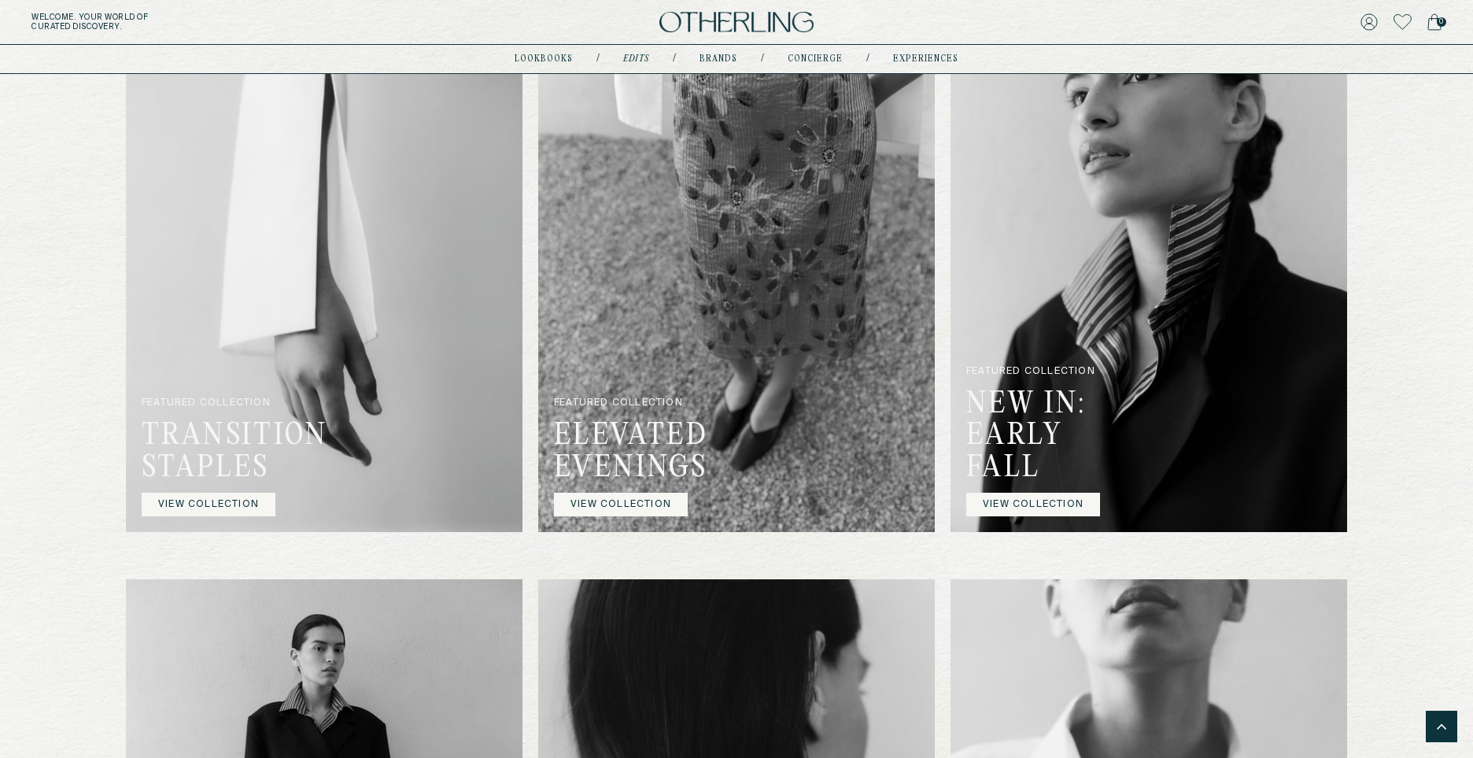
click at [707, 402] on p "FEATURED COLLECTION" at bounding box center [637, 408] width 167 height 23
click at [632, 515] on link "VIEW COLLECTION" at bounding box center [621, 505] width 134 height 24
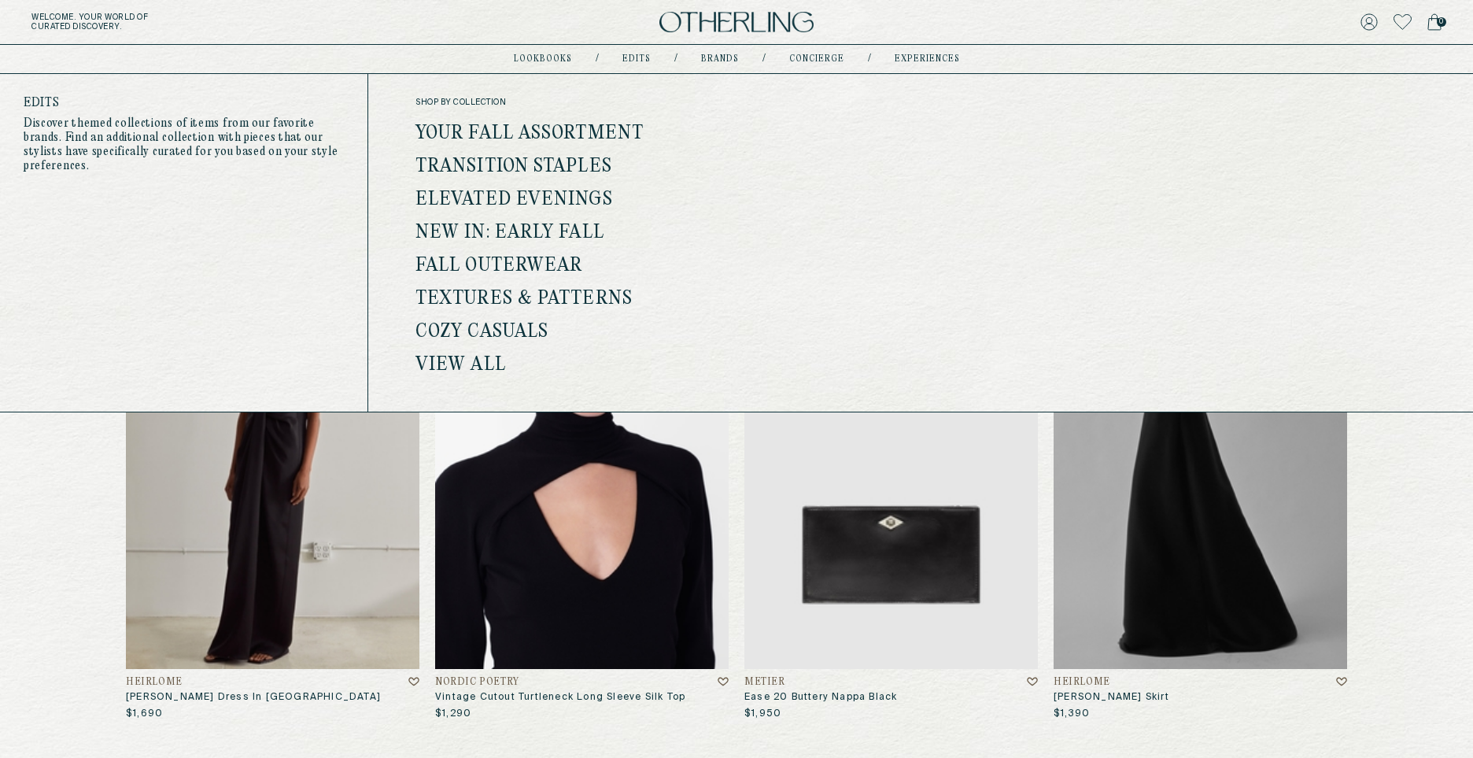
click at [479, 336] on link "Cozy Casuals" at bounding box center [481, 332] width 133 height 20
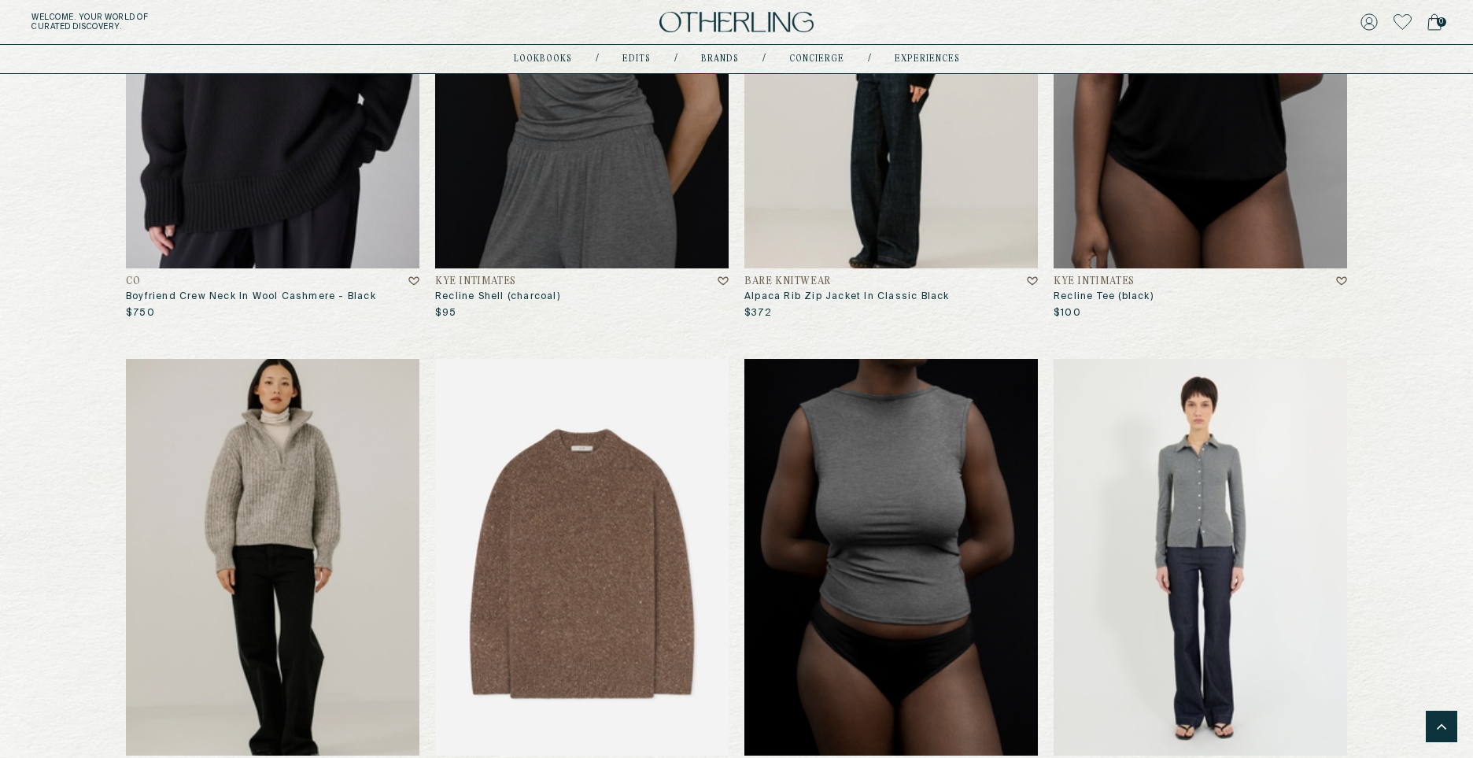
scroll to position [8105, 0]
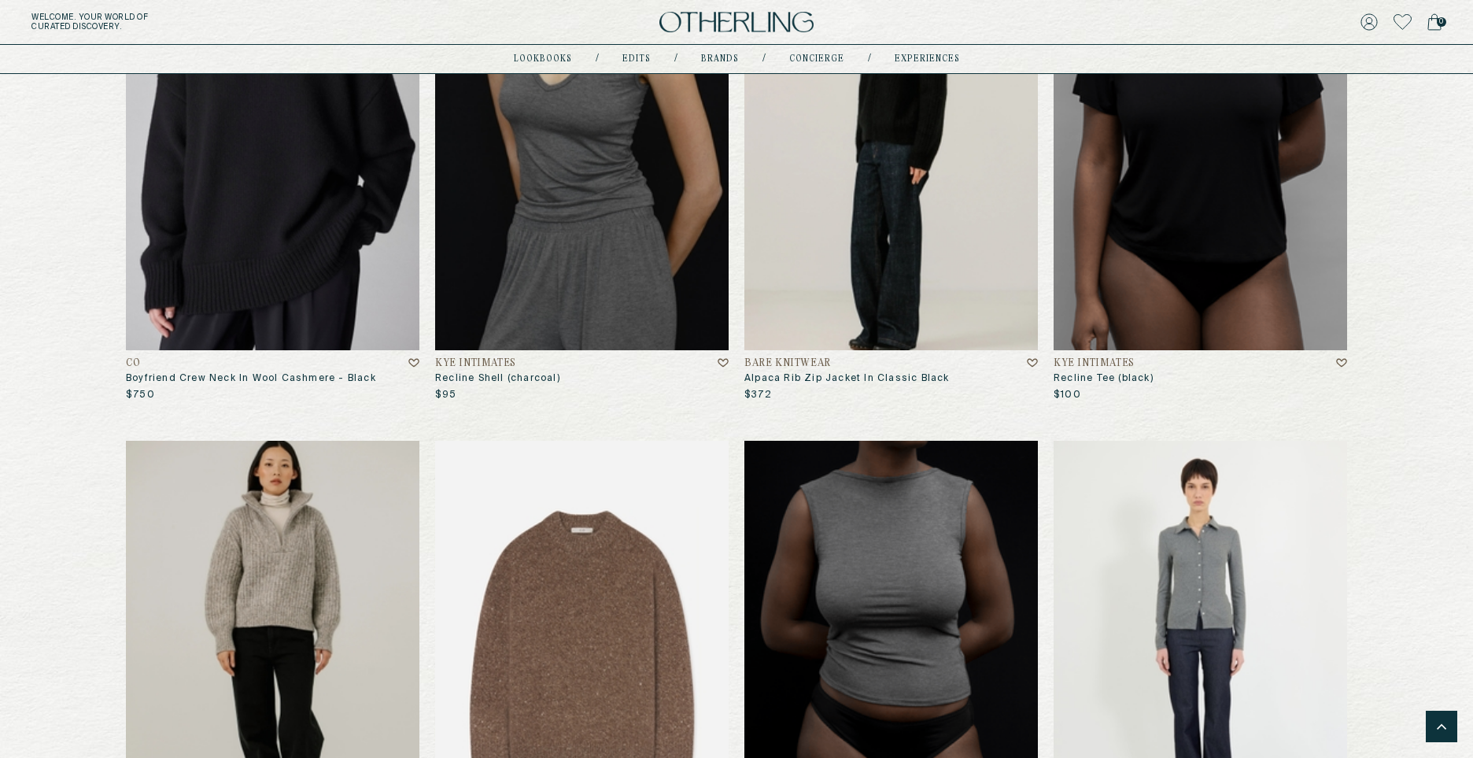
click at [861, 225] on img at bounding box center [890, 152] width 293 height 397
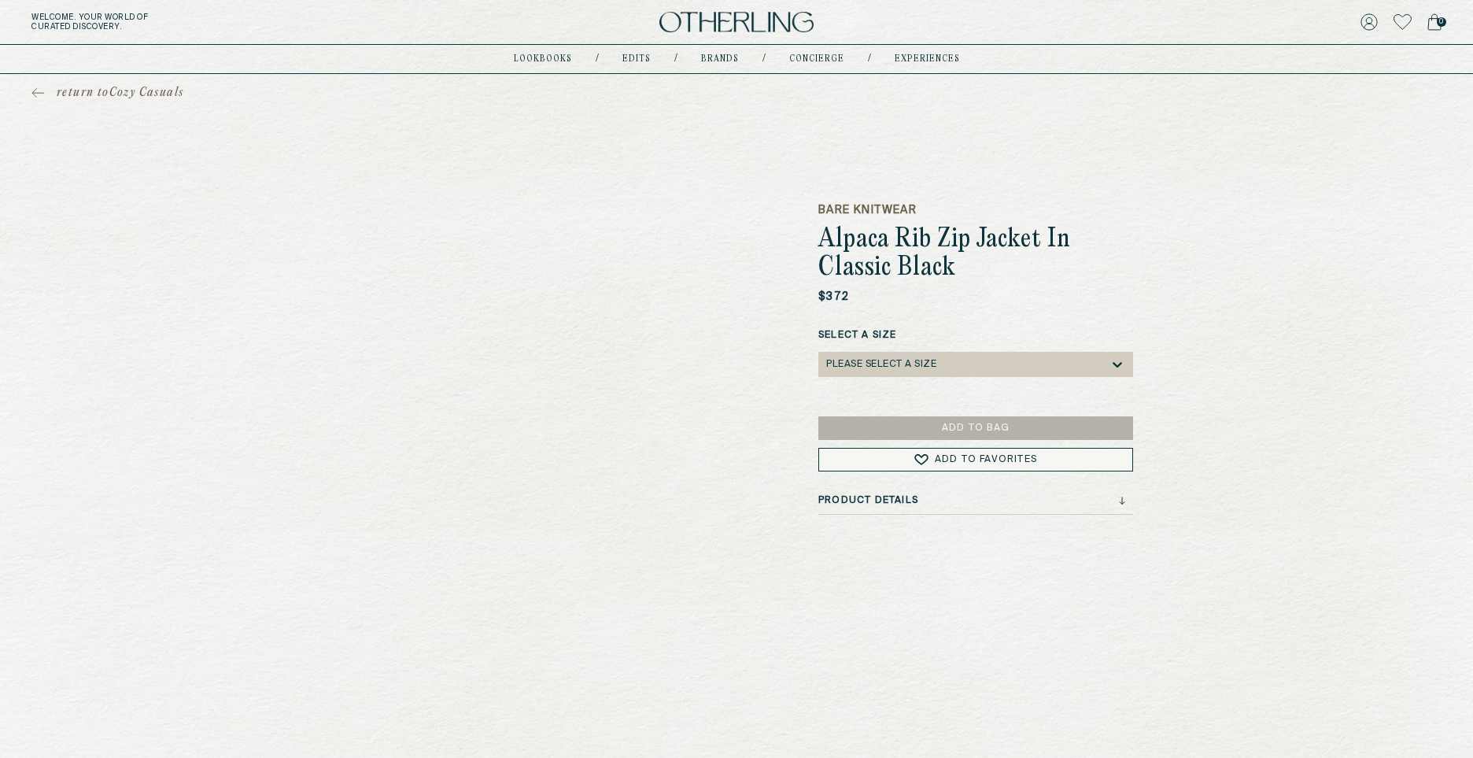
click at [890, 363] on div "Please select a Size" at bounding box center [881, 364] width 110 height 11
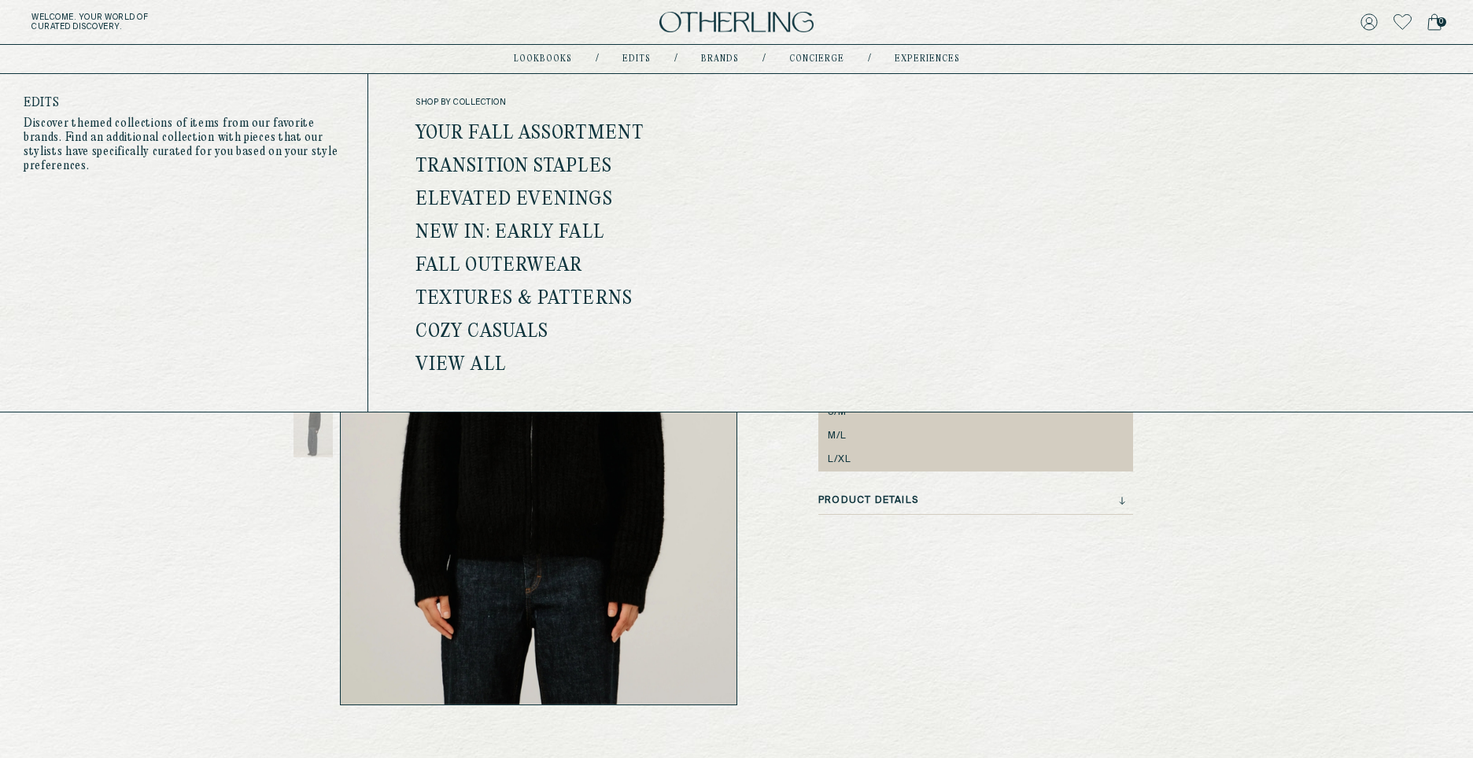
click at [518, 290] on link "Textures & Patterns" at bounding box center [523, 299] width 217 height 20
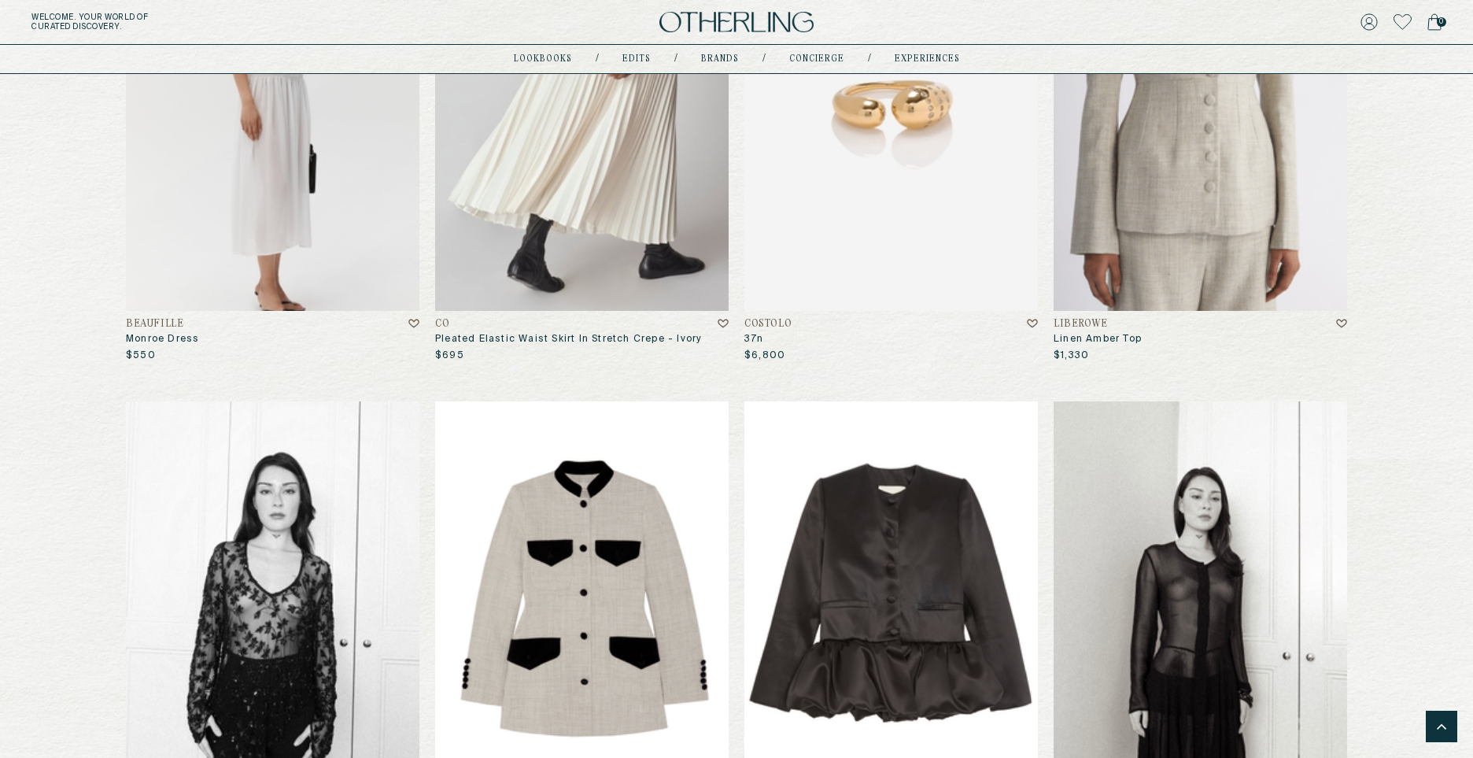
scroll to position [69, 0]
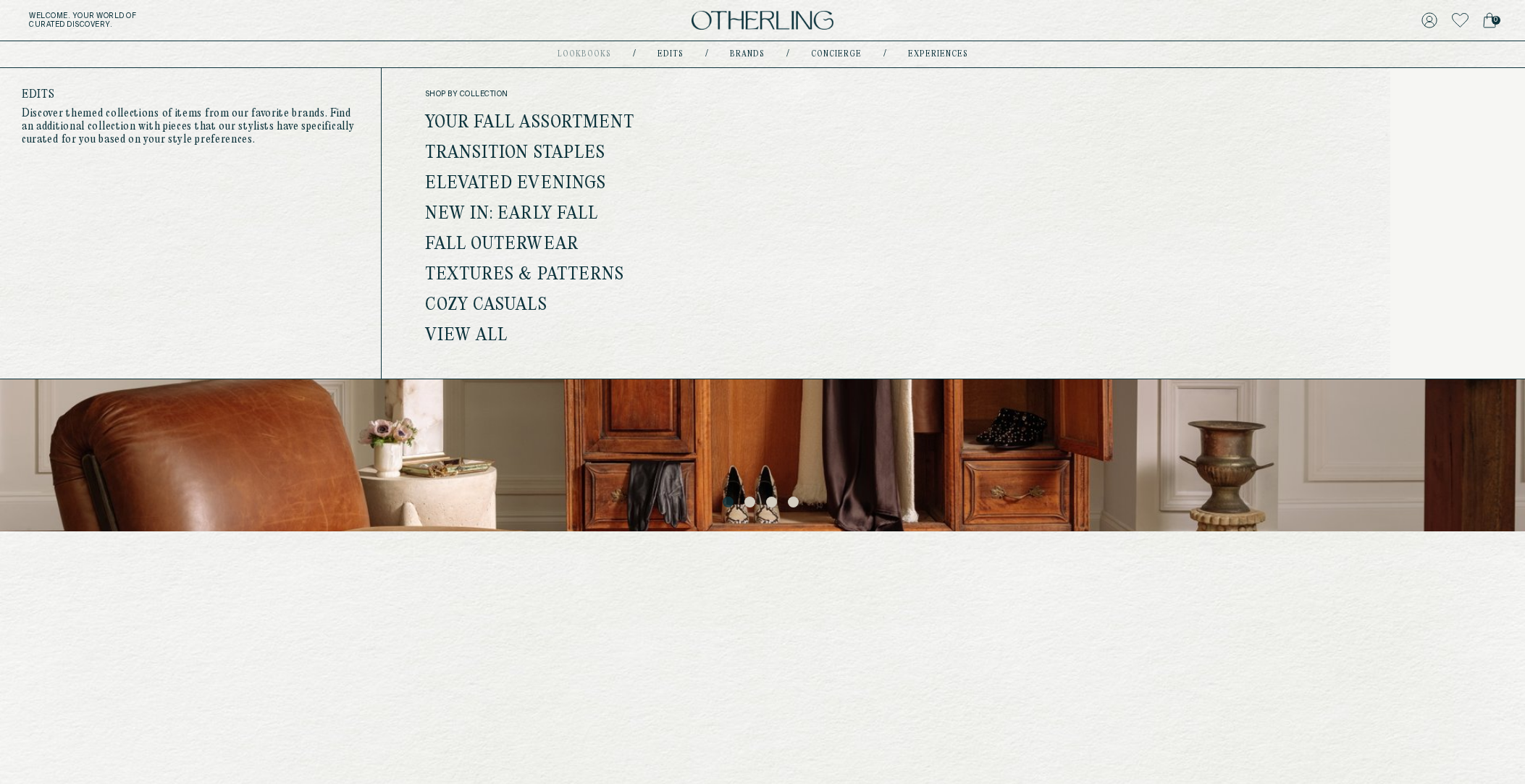
click at [462, 332] on link "View all" at bounding box center [467, 336] width 83 height 18
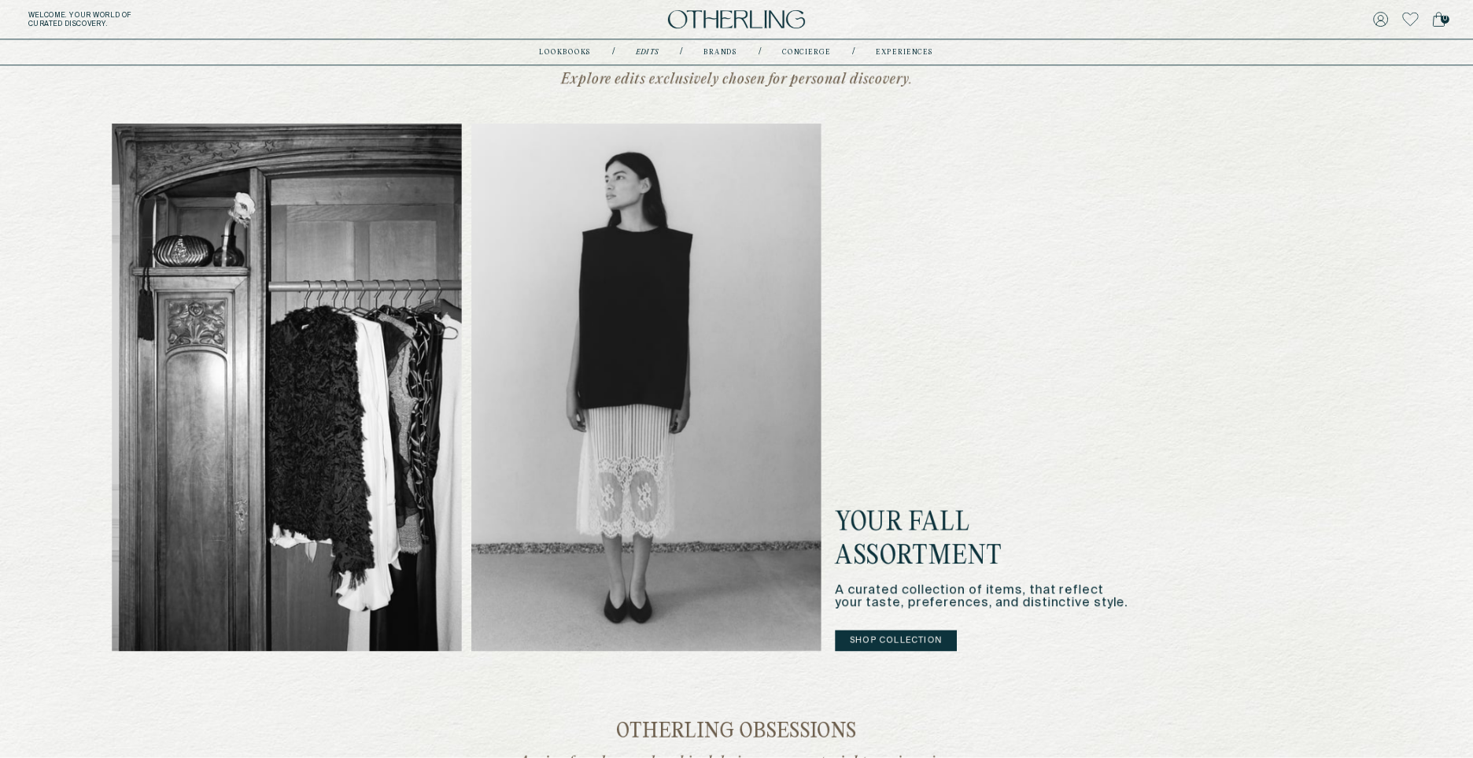
scroll to position [385, 0]
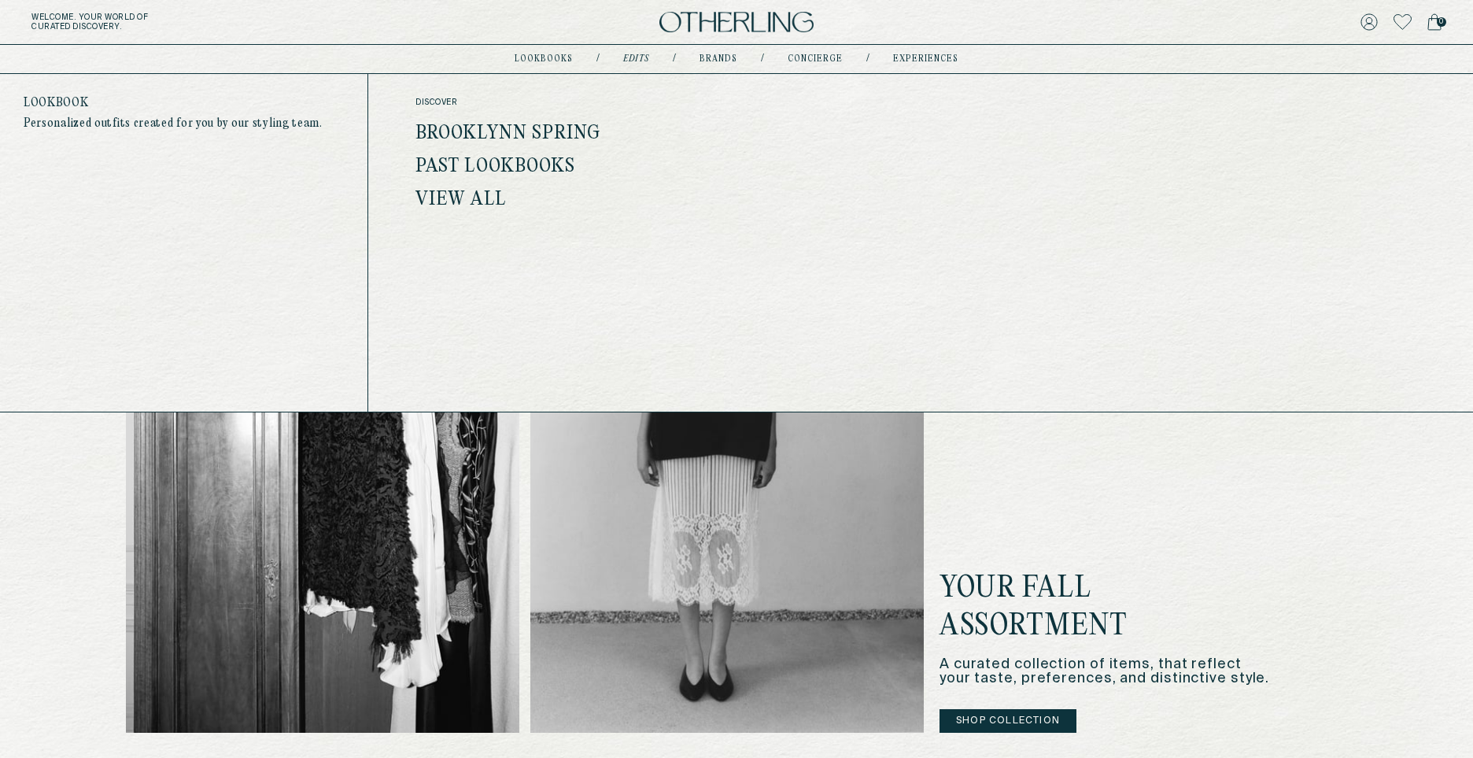
click at [536, 131] on link "Brooklynn Spring" at bounding box center [508, 134] width 186 height 20
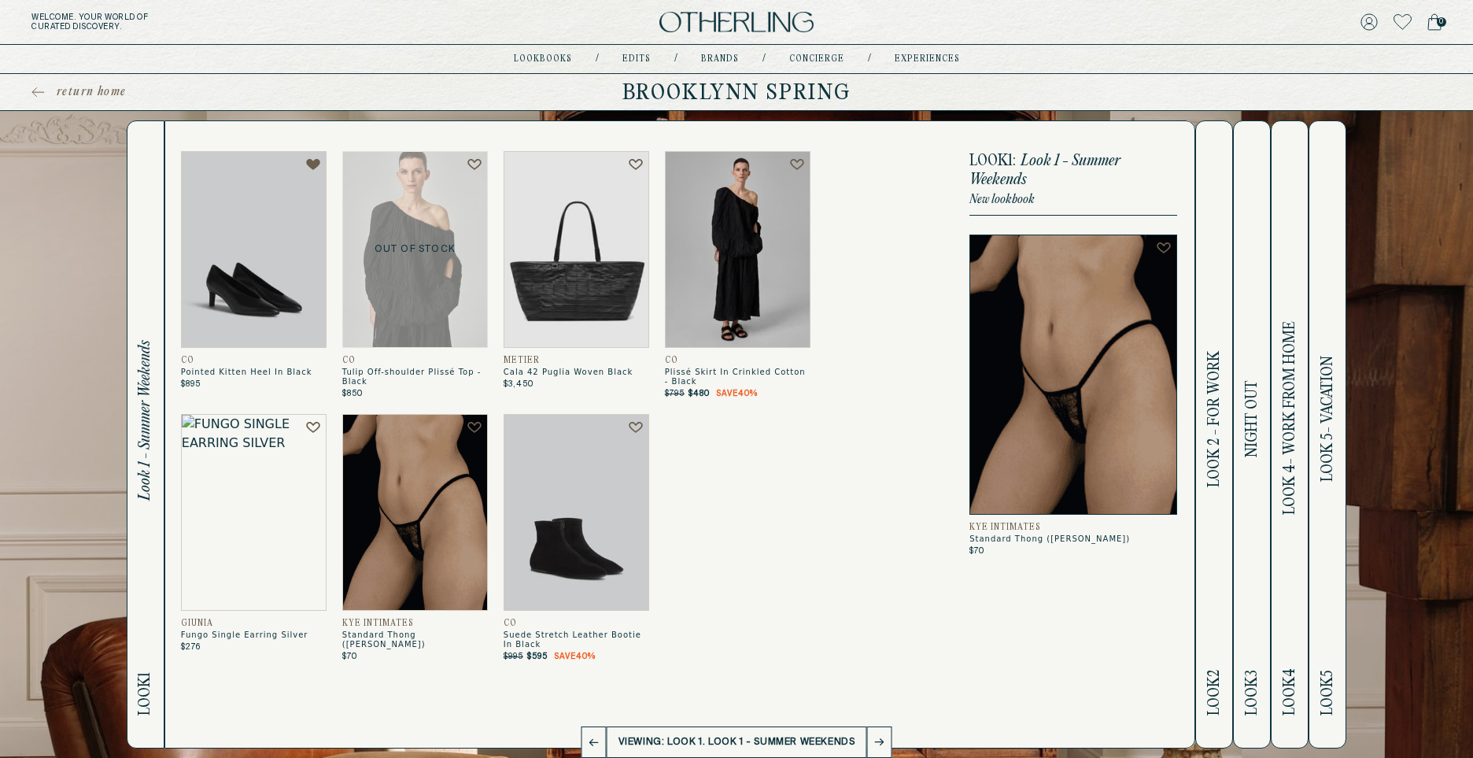
click at [1222, 242] on h2 "Look 2 Look 2 - For Work" at bounding box center [1214, 434] width 18 height 626
